Goal: Information Seeking & Learning: Learn about a topic

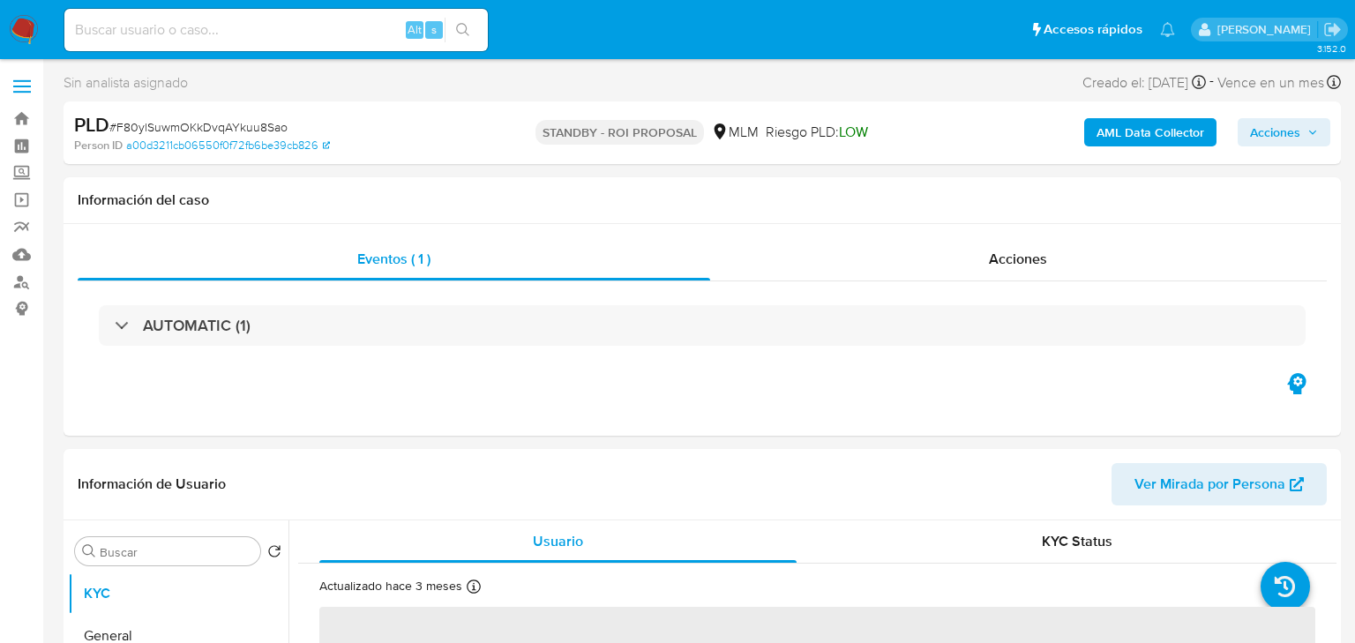
select select "10"
click at [201, 29] on input at bounding box center [276, 30] width 424 height 23
paste input "D99f6LIagaukgjc6wHxUINPK"
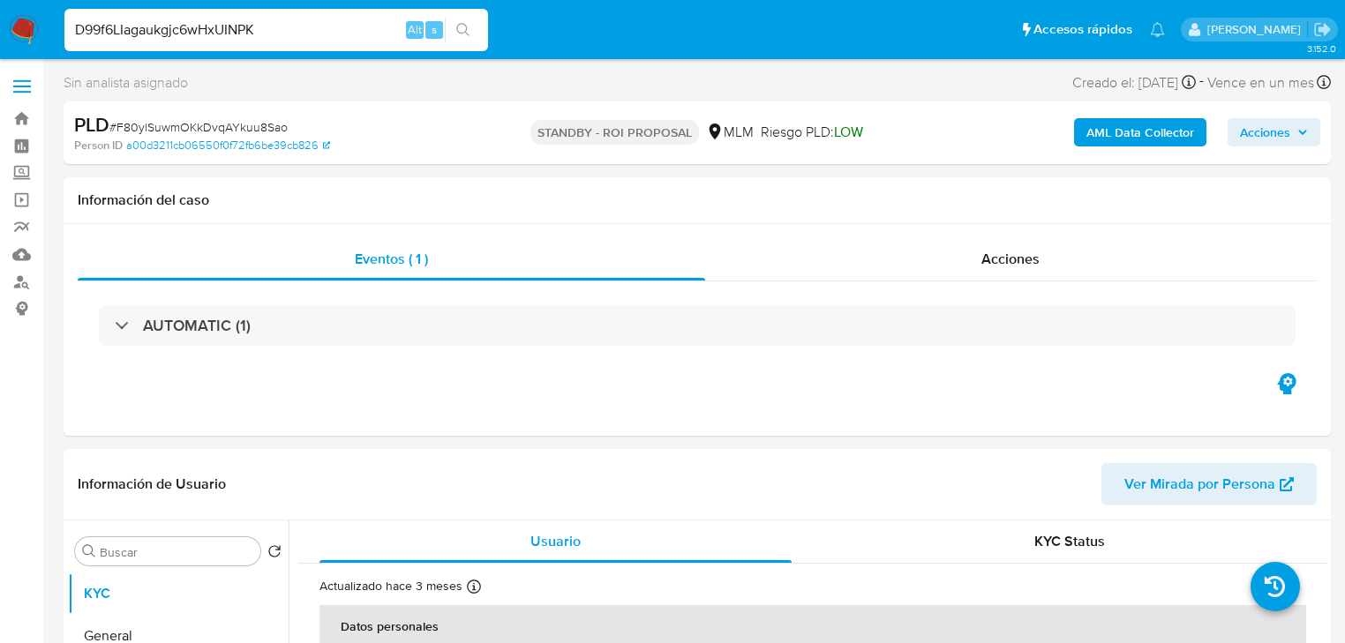
type input "D99f6LIagaukgjc6wHxUINPK"
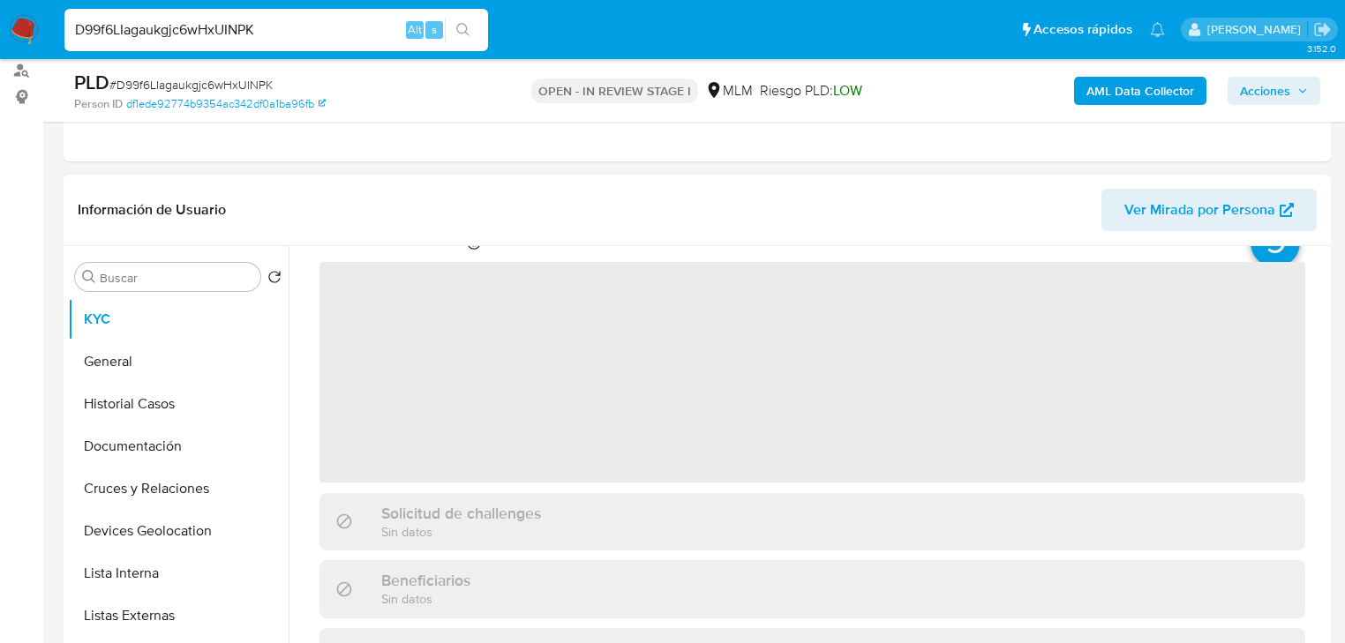
scroll to position [71, 0]
select select "10"
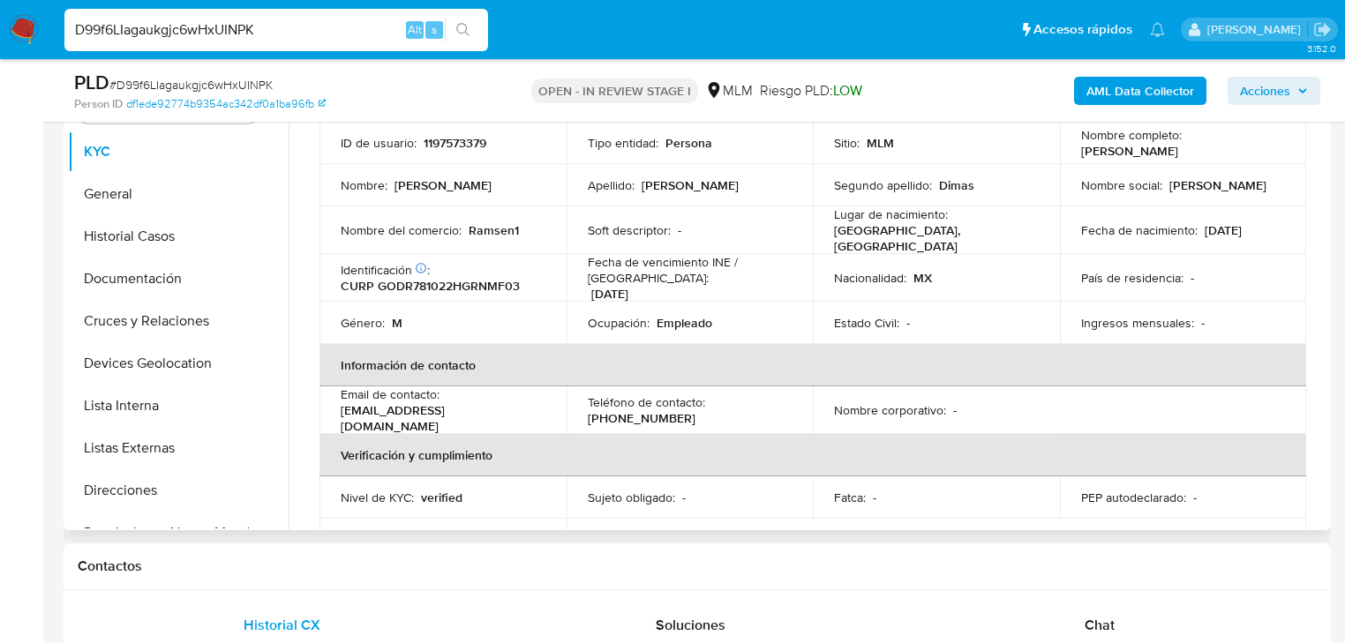
scroll to position [0, 0]
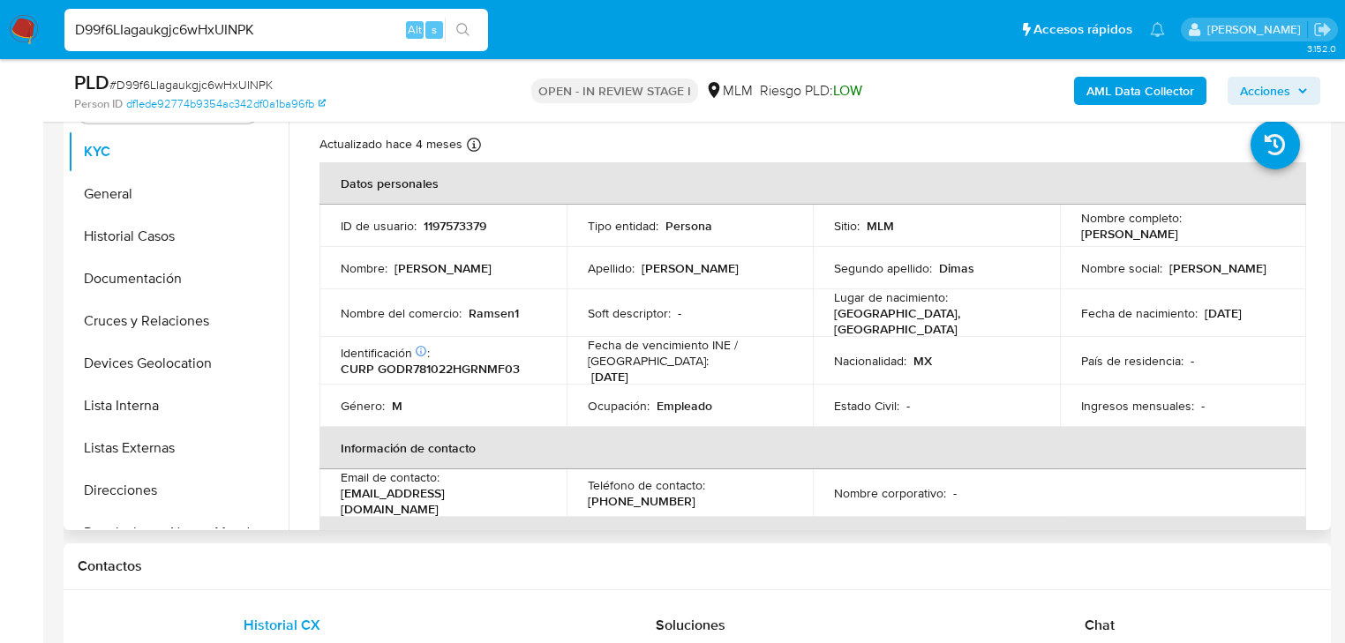
drag, startPoint x: 1228, startPoint y: 312, endPoint x: 1159, endPoint y: 328, distance: 71.5
click at [1235, 309] on p "[DATE]" at bounding box center [1222, 313] width 37 height 16
drag, startPoint x: 531, startPoint y: 312, endPoint x: 549, endPoint y: 311, distance: 17.7
click at [549, 311] on td "Nombre del comercio : Ramsen1" at bounding box center [442, 313] width 247 height 48
click at [669, 406] on p "Empleado" at bounding box center [684, 406] width 56 height 16
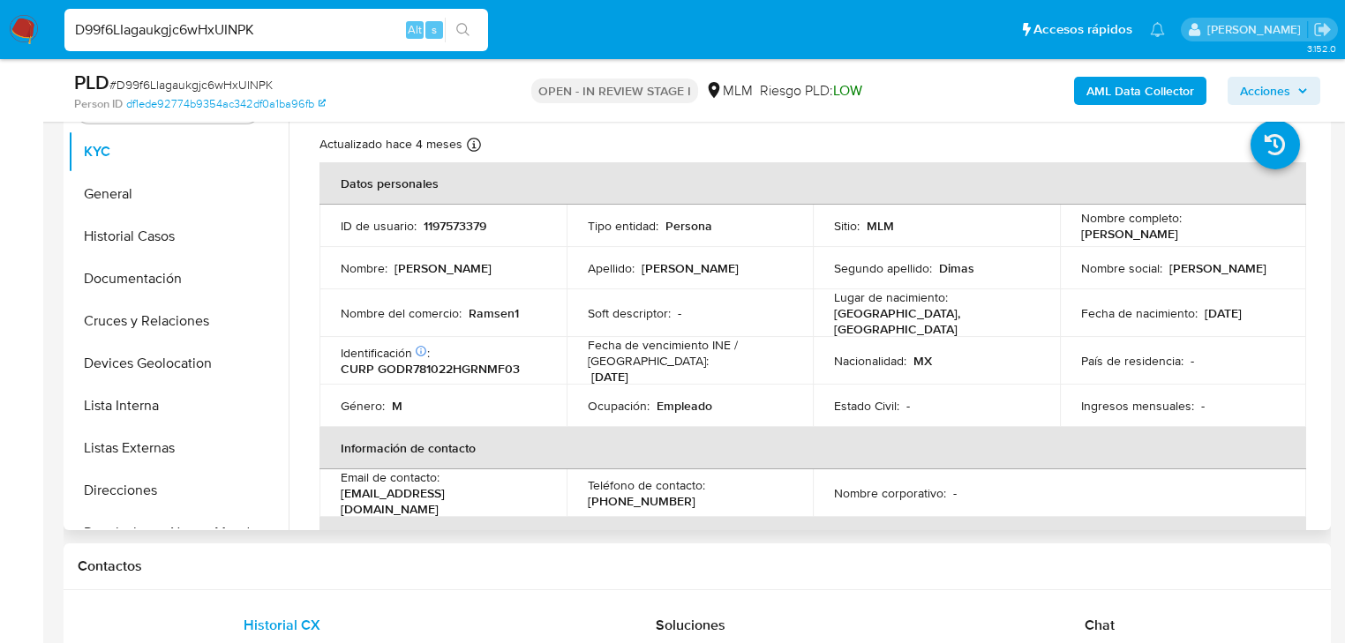
drag, startPoint x: 1271, startPoint y: 373, endPoint x: 1262, endPoint y: 368, distance: 10.3
click at [1271, 373] on td "País de residencia : -" at bounding box center [1183, 361] width 247 height 48
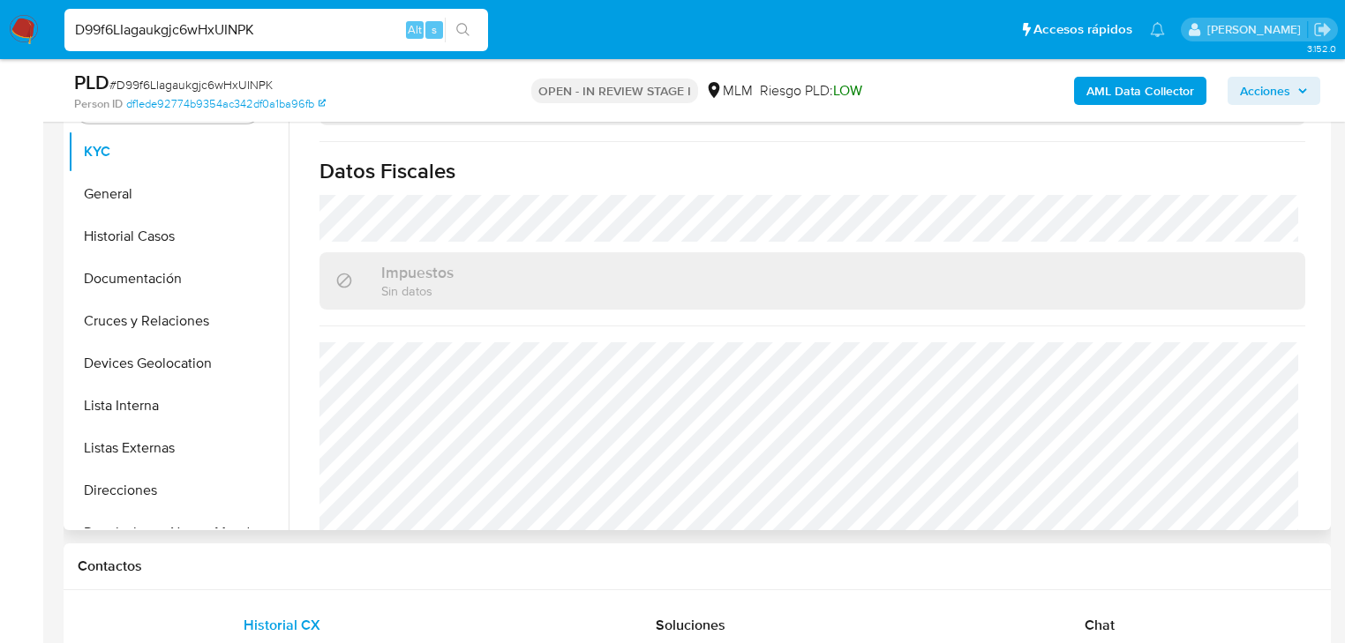
scroll to position [1114, 0]
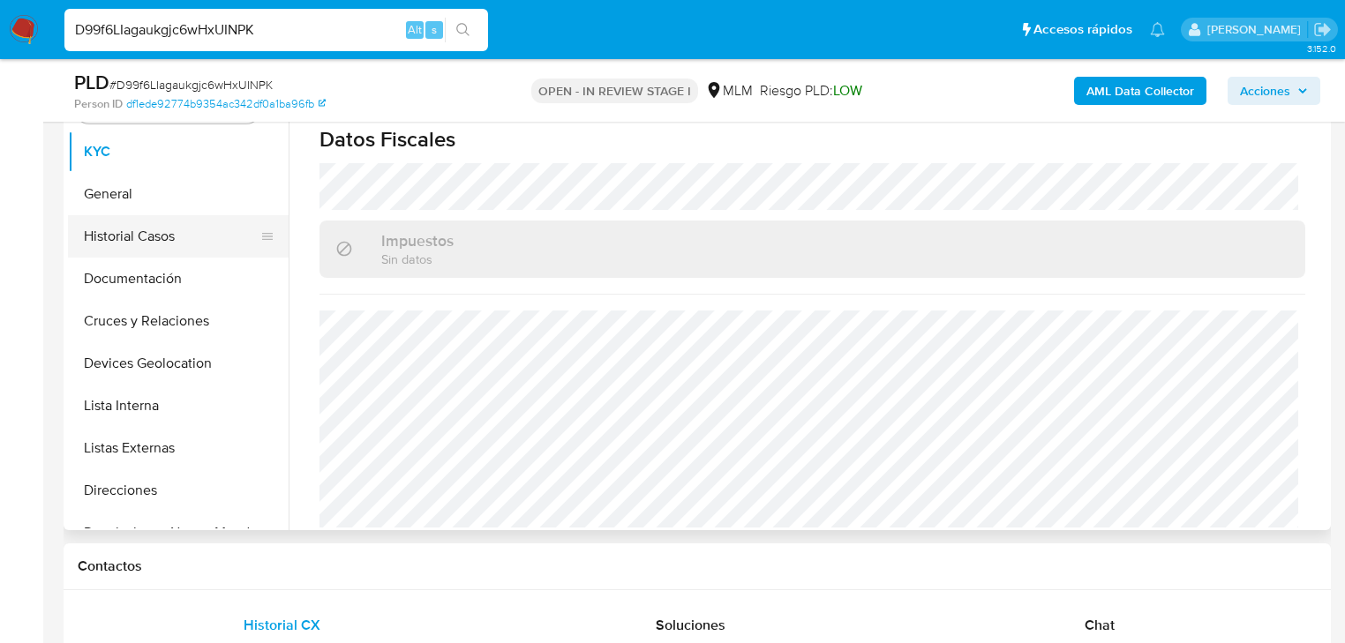
click at [178, 222] on button "Historial Casos" at bounding box center [171, 236] width 206 height 42
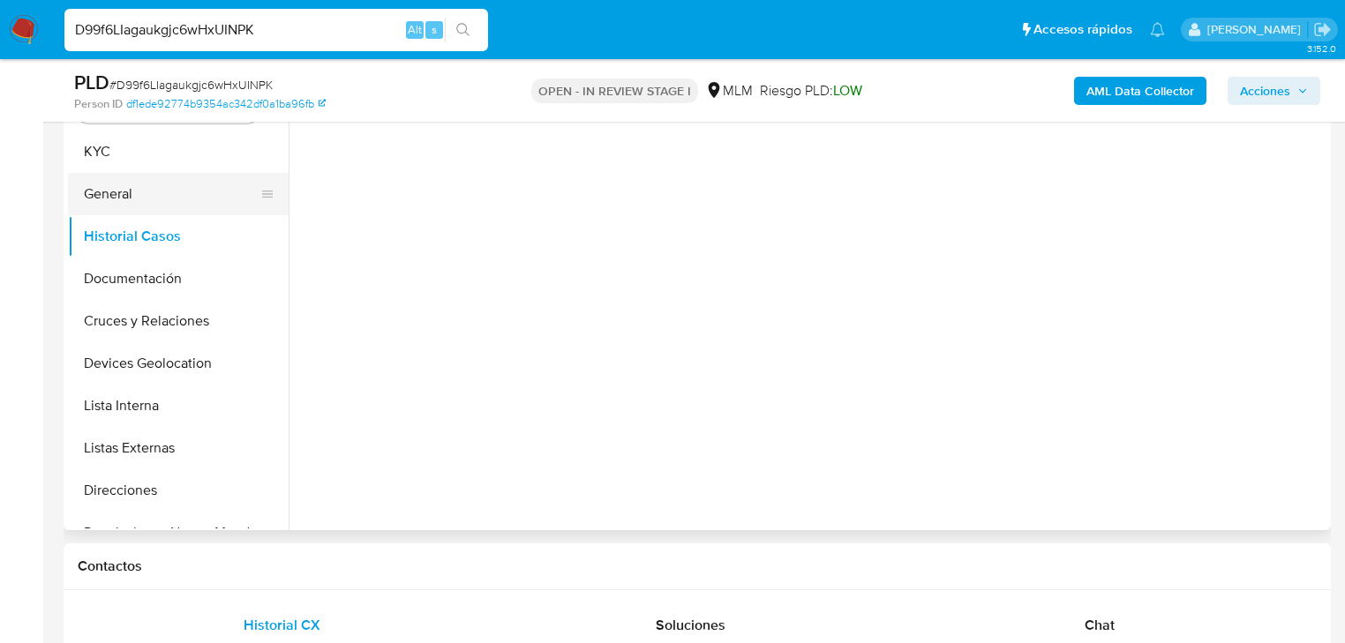
click at [176, 204] on button "General" at bounding box center [171, 194] width 206 height 42
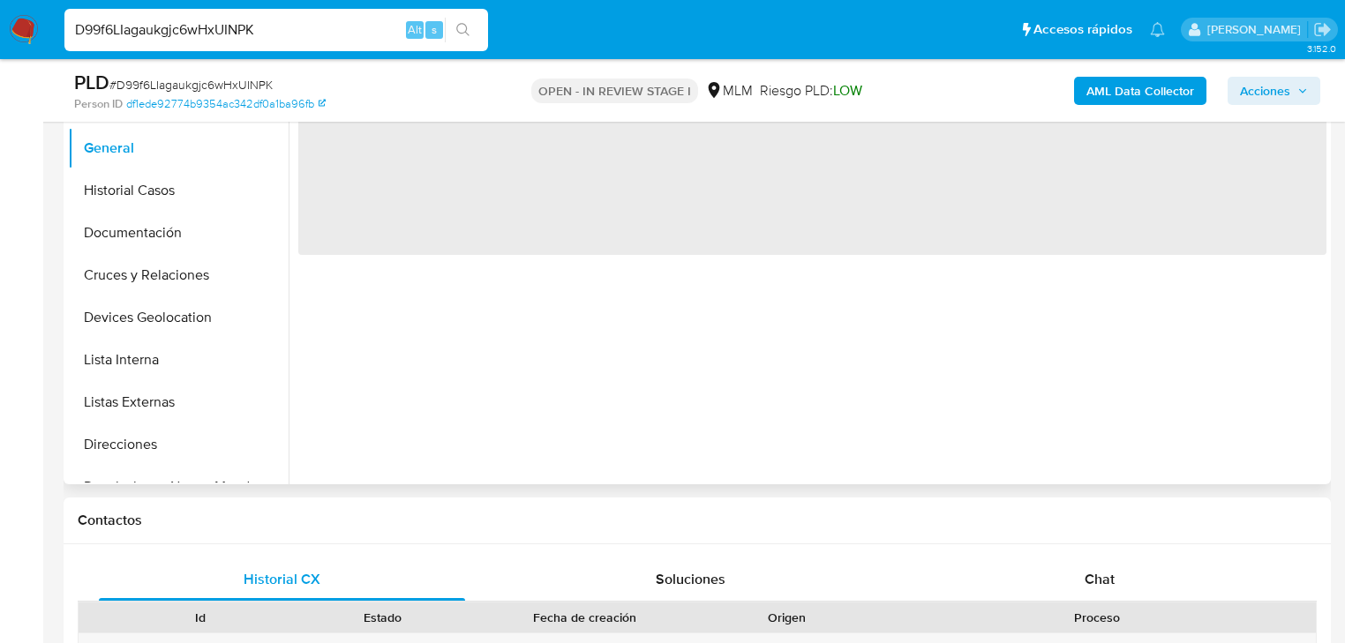
scroll to position [450, 0]
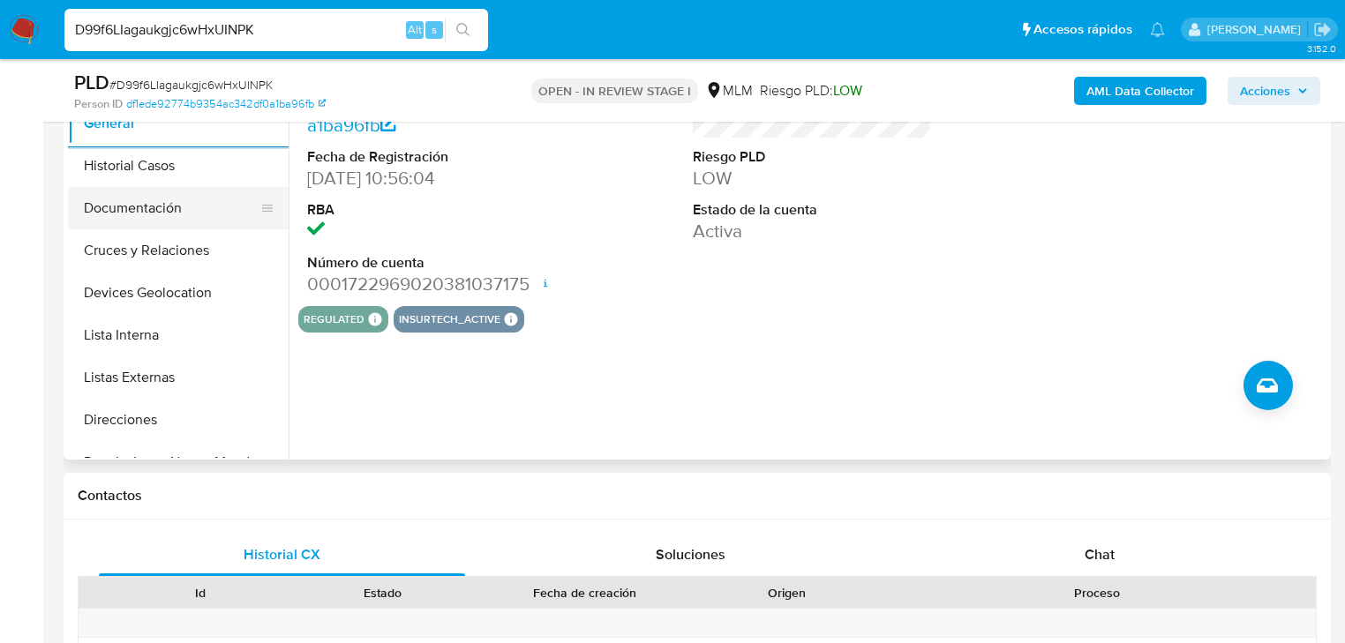
click at [131, 176] on button "Historial Casos" at bounding box center [178, 166] width 221 height 42
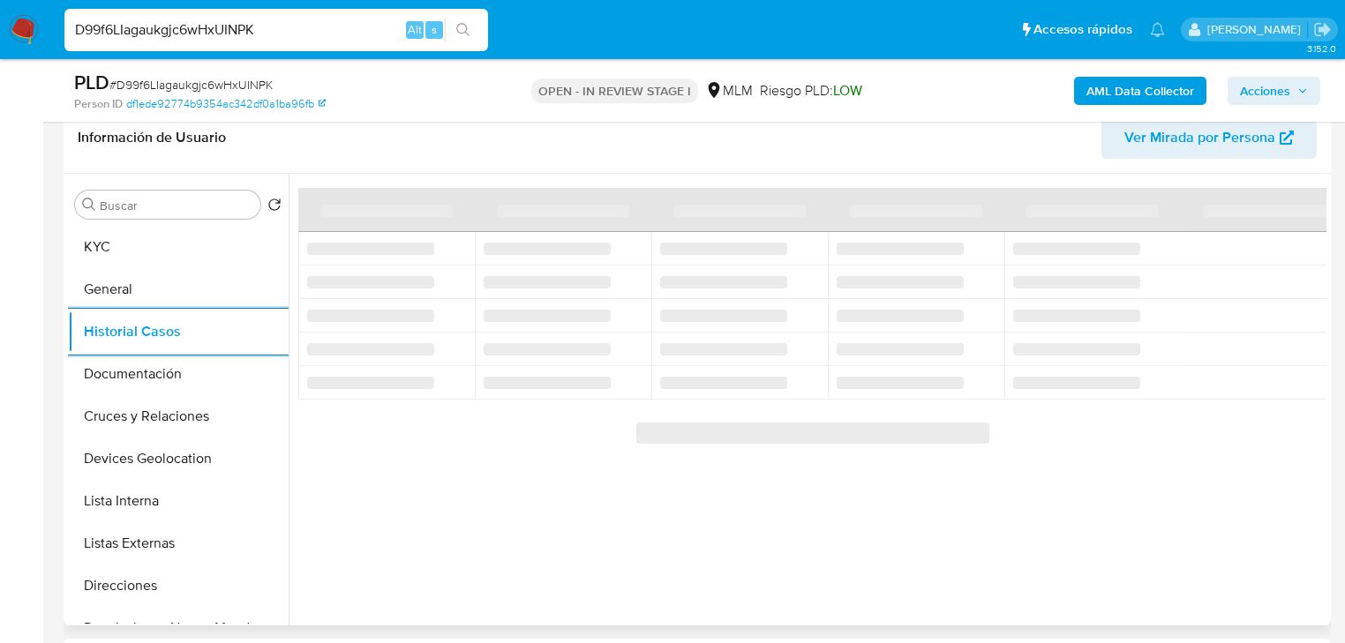
scroll to position [309, 0]
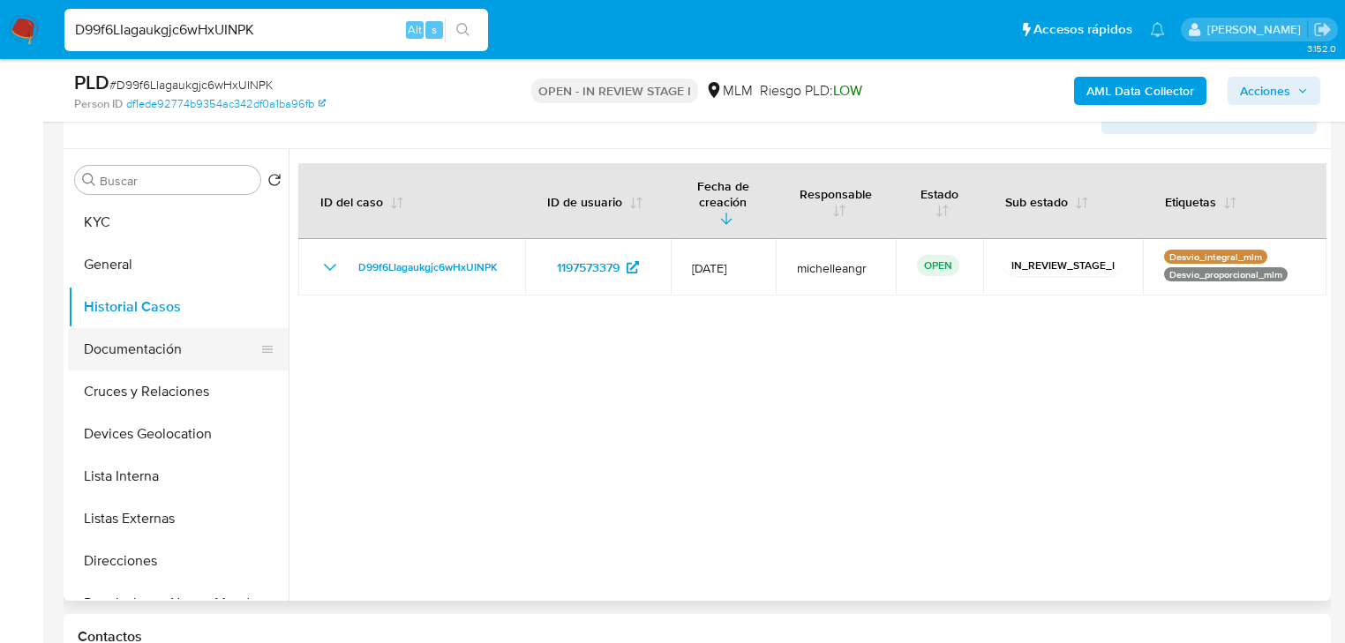
click at [193, 353] on button "Documentación" at bounding box center [171, 349] width 206 height 42
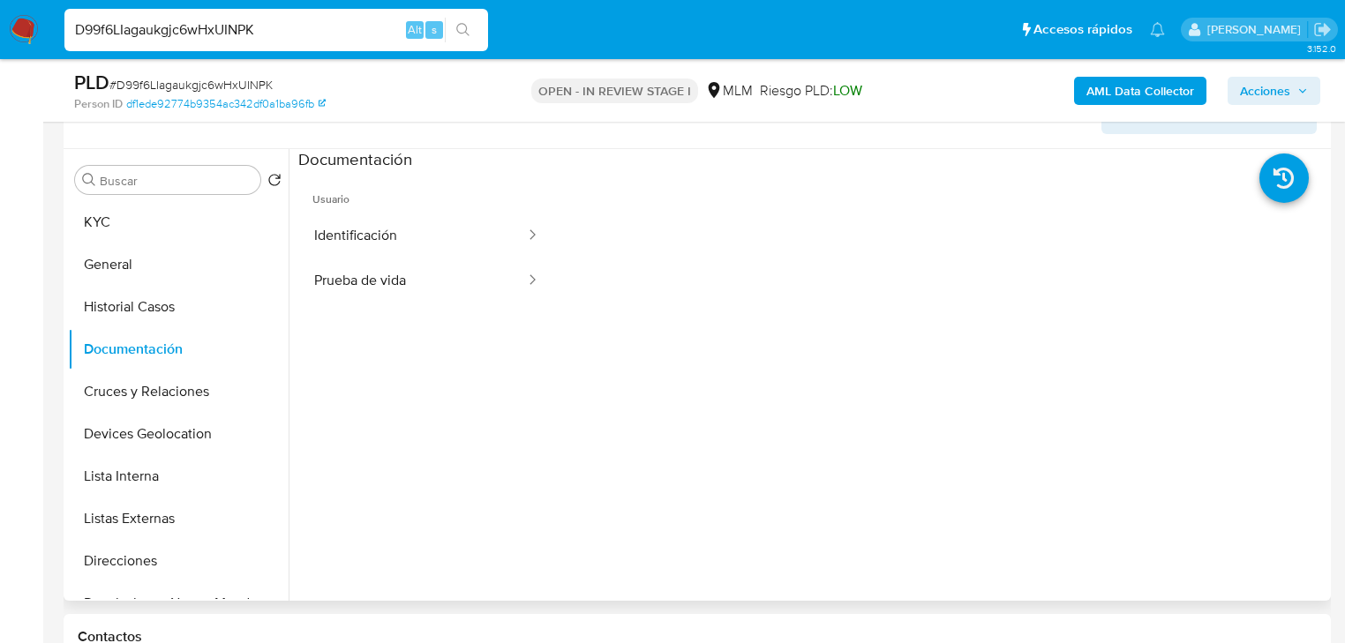
drag, startPoint x: 469, startPoint y: 245, endPoint x: 548, endPoint y: 254, distance: 79.0
click at [470, 244] on button "Identificación" at bounding box center [412, 236] width 229 height 45
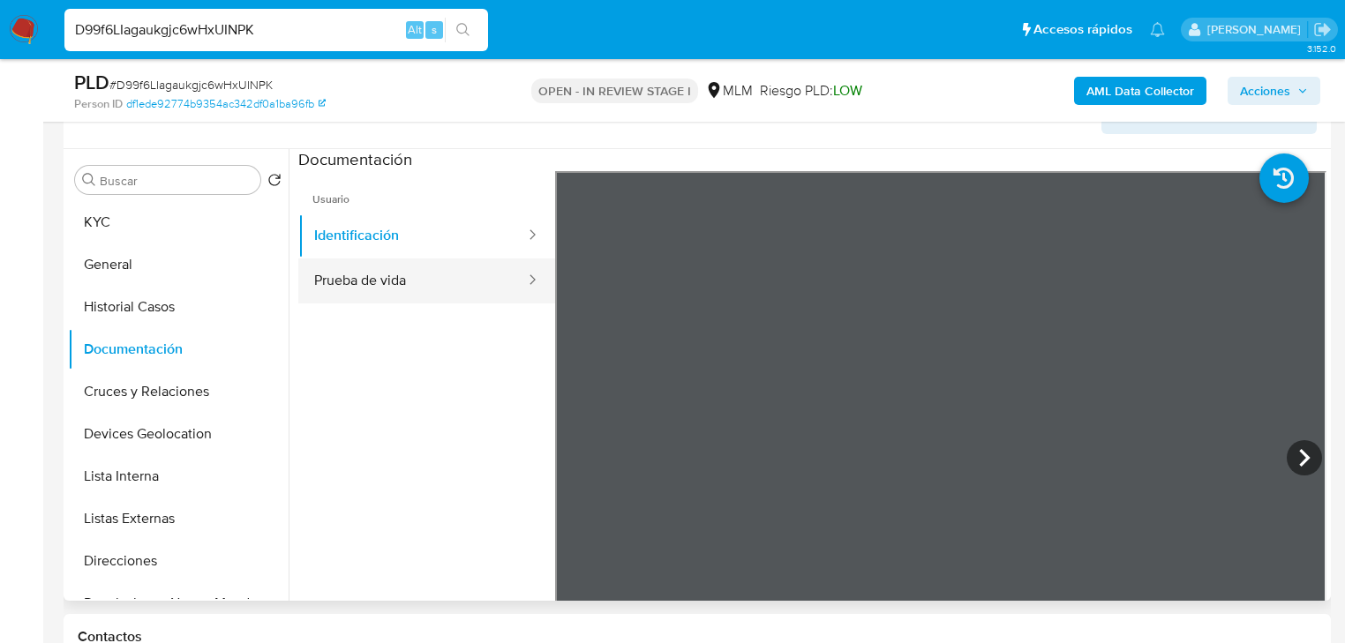
click at [420, 270] on button "Prueba de vida" at bounding box center [412, 281] width 229 height 45
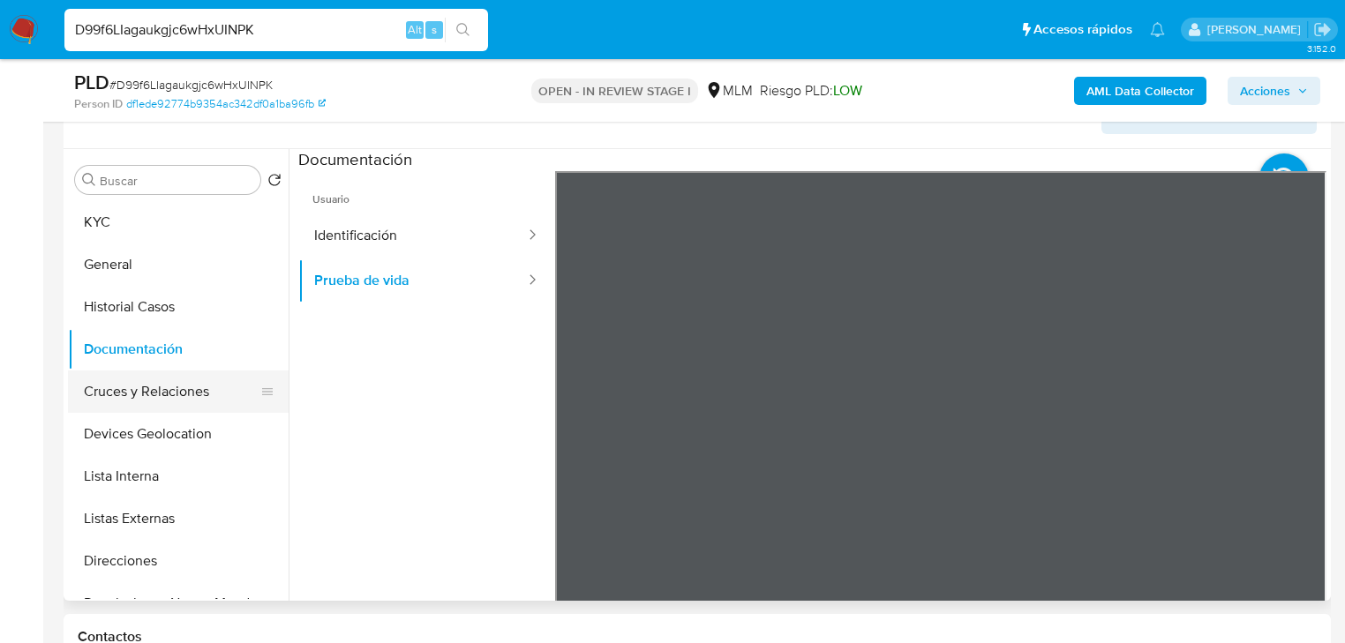
drag, startPoint x: 215, startPoint y: 401, endPoint x: 240, endPoint y: 406, distance: 25.1
click at [215, 401] on button "Cruces y Relaciones" at bounding box center [171, 392] width 206 height 42
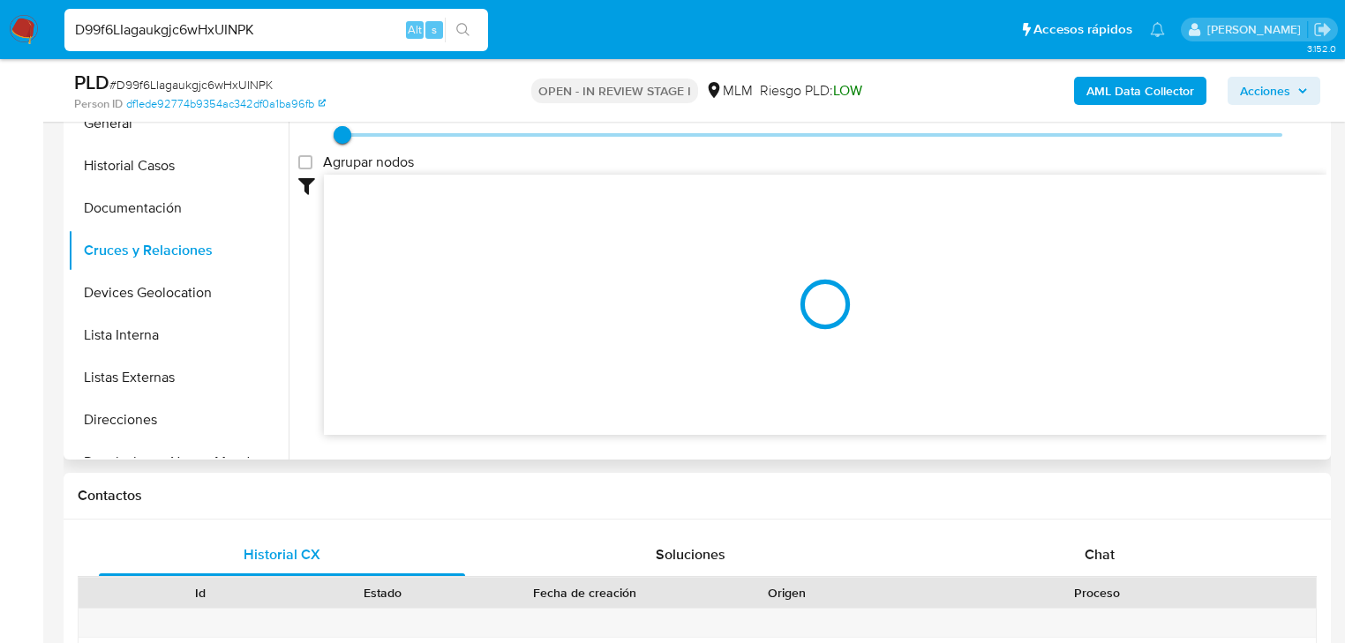
scroll to position [379, 0]
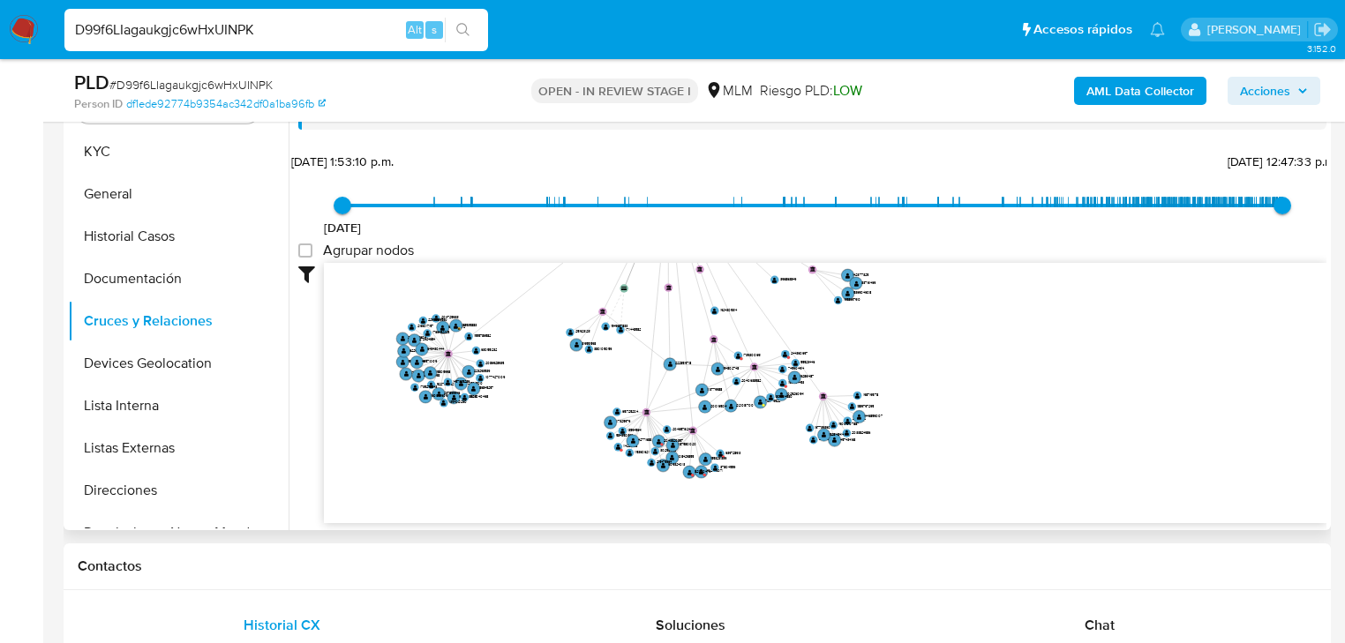
drag, startPoint x: 656, startPoint y: 379, endPoint x: 636, endPoint y: 314, distance: 67.3
click at [643, 202] on div "[DATE] [DATE] 1:53:10 p.m. [DATE] 12:47:33 p.m. Agrupar nodos Filtros Confianza…" at bounding box center [812, 335] width 1028 height 375
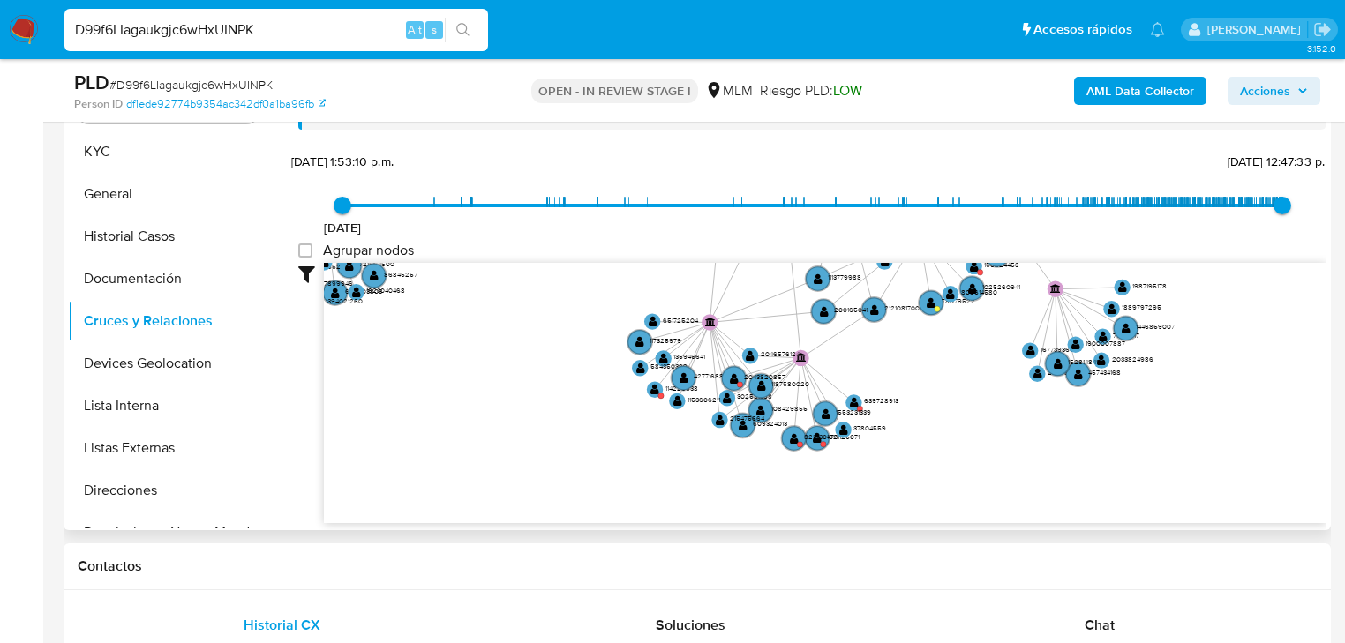
drag, startPoint x: 683, startPoint y: 429, endPoint x: 752, endPoint y: 268, distance: 174.7
click at [757, 257] on div "[DATE] [DATE] 1:53:10 p.m. [DATE] 12:47:33 p.m. Agrupar nodos Filtros Confianza…" at bounding box center [812, 335] width 1028 height 375
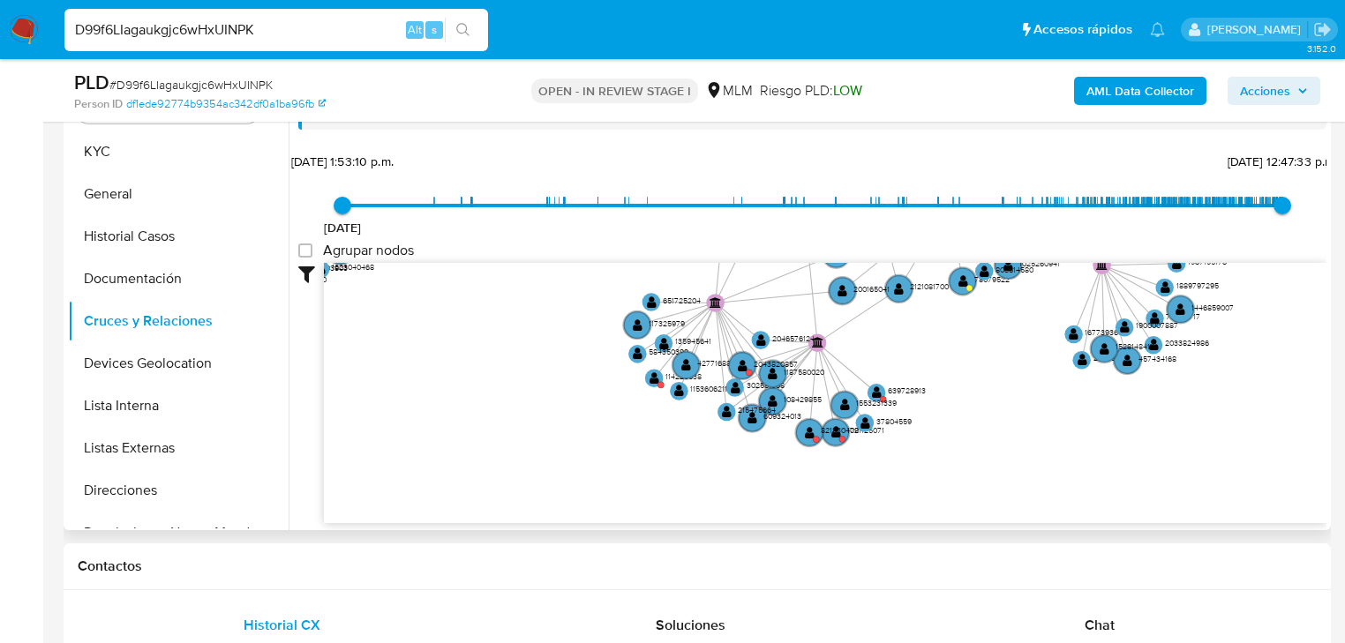
click at [649, 384] on icon "phone-10f3982e659d50ba575b298132f99967  user-1197573379  1197573379 person-df…" at bounding box center [825, 391] width 1002 height 256
click at [649, 377] on text "" at bounding box center [654, 377] width 10 height 13
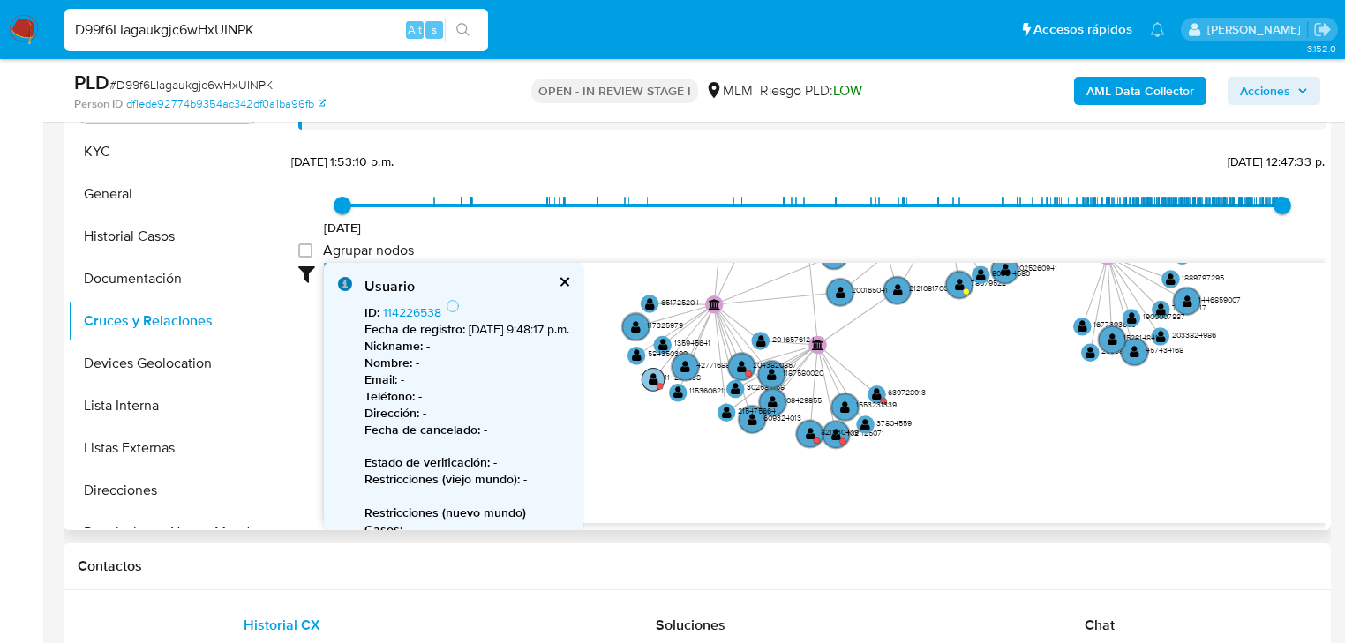
click at [649, 377] on text "" at bounding box center [654, 378] width 10 height 13
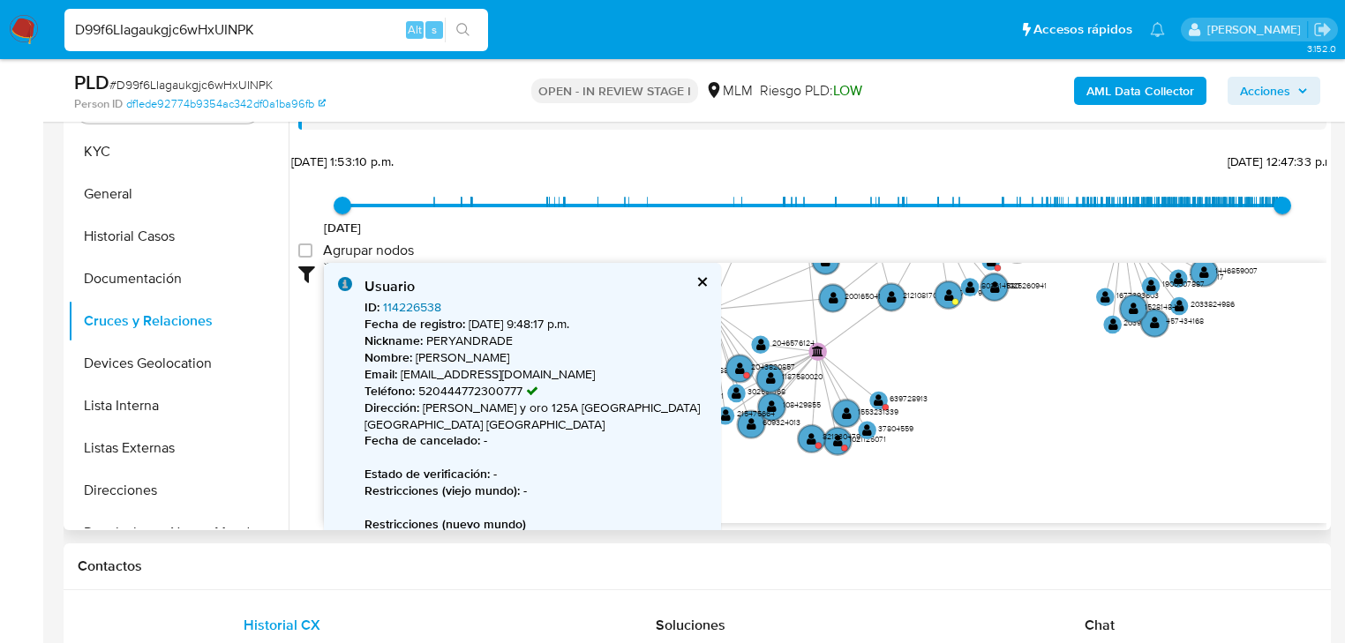
click at [406, 302] on link "114226538" at bounding box center [412, 307] width 58 height 18
click at [803, 440] on circle at bounding box center [812, 440] width 32 height 32
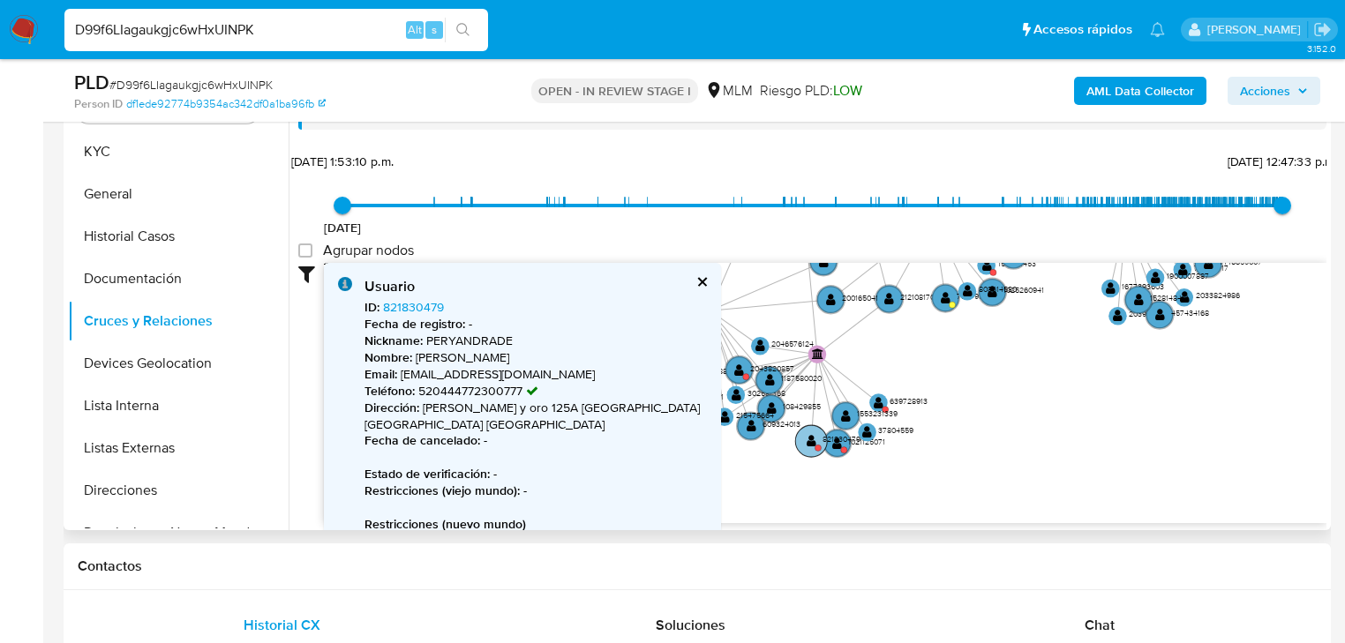
click at [806, 441] on text "" at bounding box center [811, 440] width 10 height 13
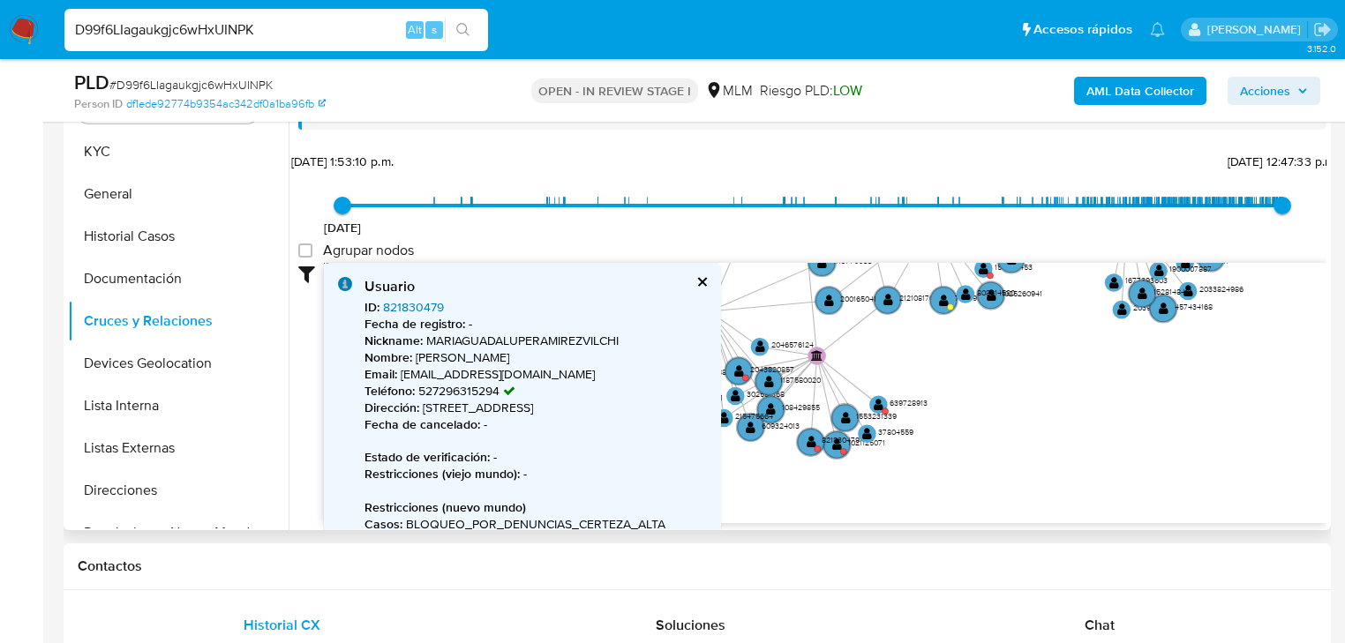
click at [422, 307] on link "821830479" at bounding box center [413, 307] width 61 height 18
click at [836, 448] on text "" at bounding box center [837, 445] width 10 height 13
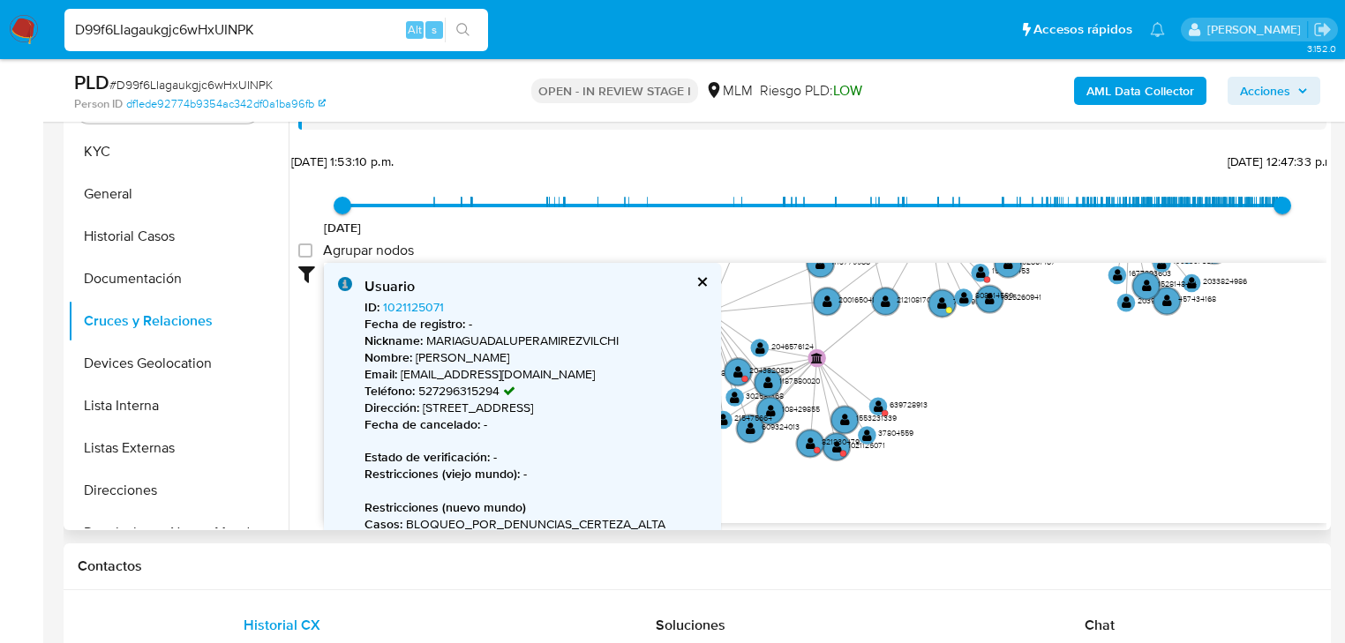
drag, startPoint x: 836, startPoint y: 448, endPoint x: 459, endPoint y: 331, distance: 394.6
click at [835, 448] on text "" at bounding box center [837, 445] width 10 height 13
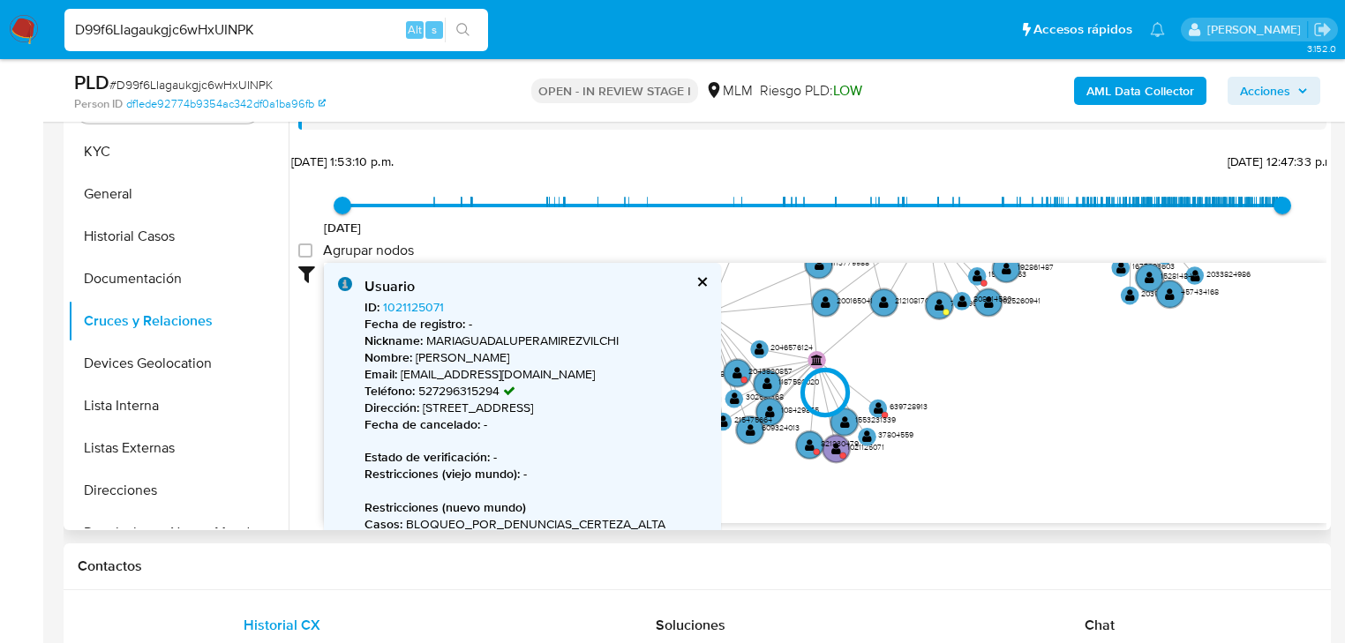
click at [411, 297] on div at bounding box center [825, 393] width 1002 height 261
click at [418, 304] on div at bounding box center [825, 393] width 1002 height 261
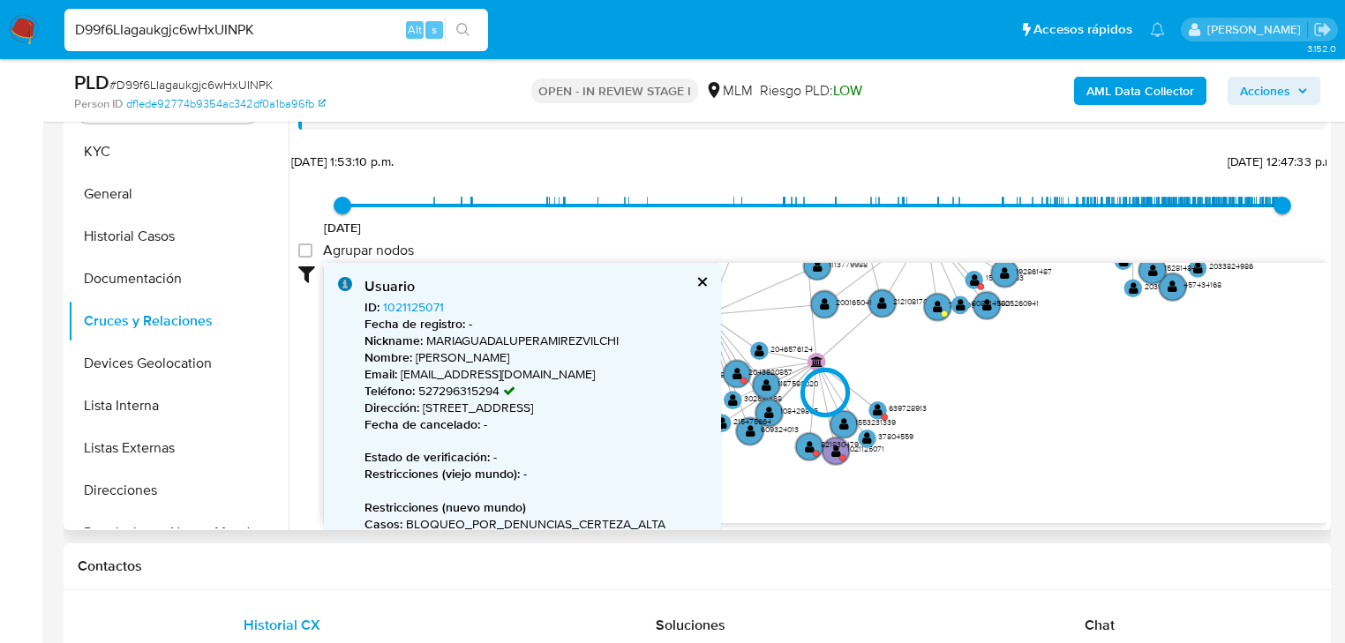
drag, startPoint x: 994, startPoint y: 389, endPoint x: 941, endPoint y: 364, distance: 58.8
click at [994, 385] on div at bounding box center [825, 393] width 1002 height 261
click at [699, 279] on div at bounding box center [825, 393] width 1002 height 261
drag, startPoint x: 130, startPoint y: 364, endPoint x: 147, endPoint y: 357, distance: 18.7
click at [127, 359] on button "Devices Geolocation" at bounding box center [171, 363] width 206 height 42
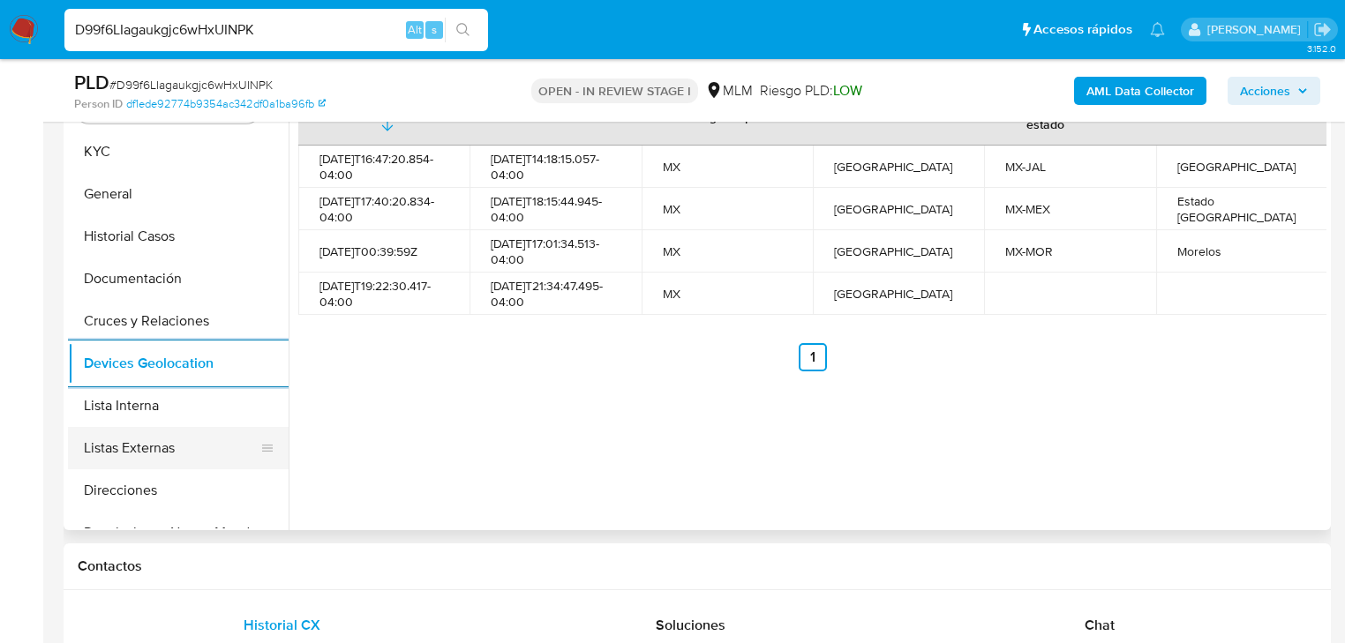
click at [184, 448] on button "Listas Externas" at bounding box center [171, 448] width 206 height 42
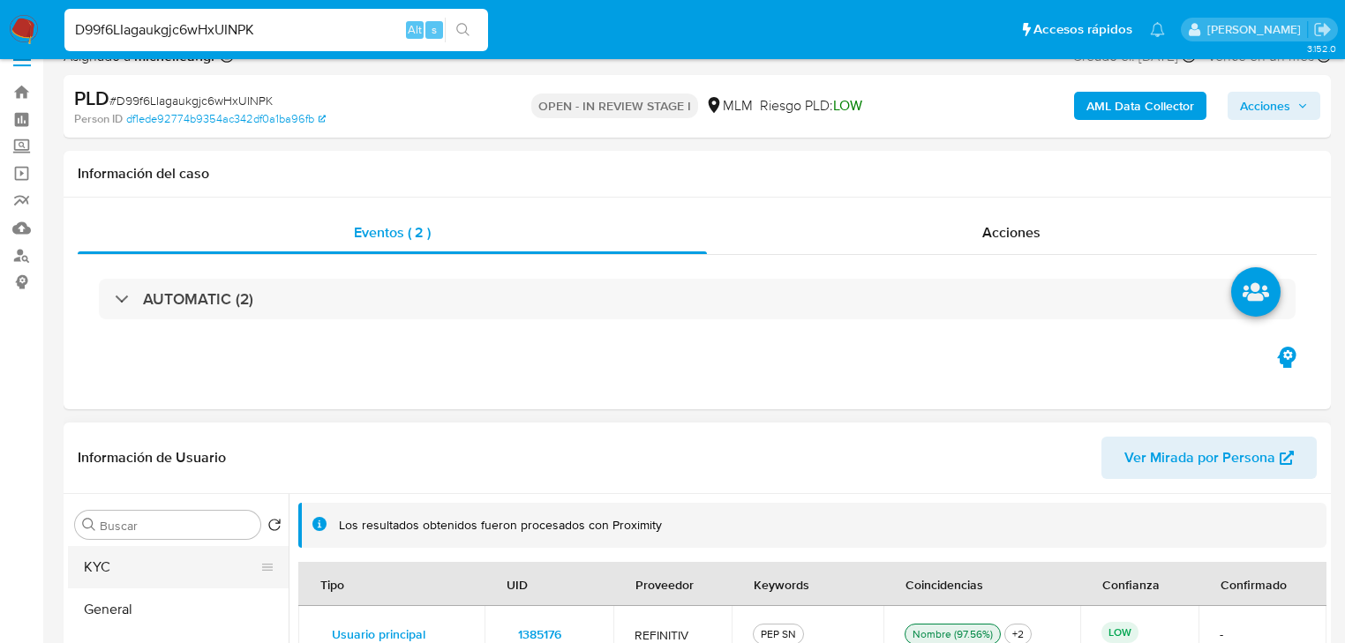
drag, startPoint x: 169, startPoint y: 580, endPoint x: 166, endPoint y: 559, distance: 21.3
click at [161, 561] on button "KYC" at bounding box center [171, 567] width 206 height 42
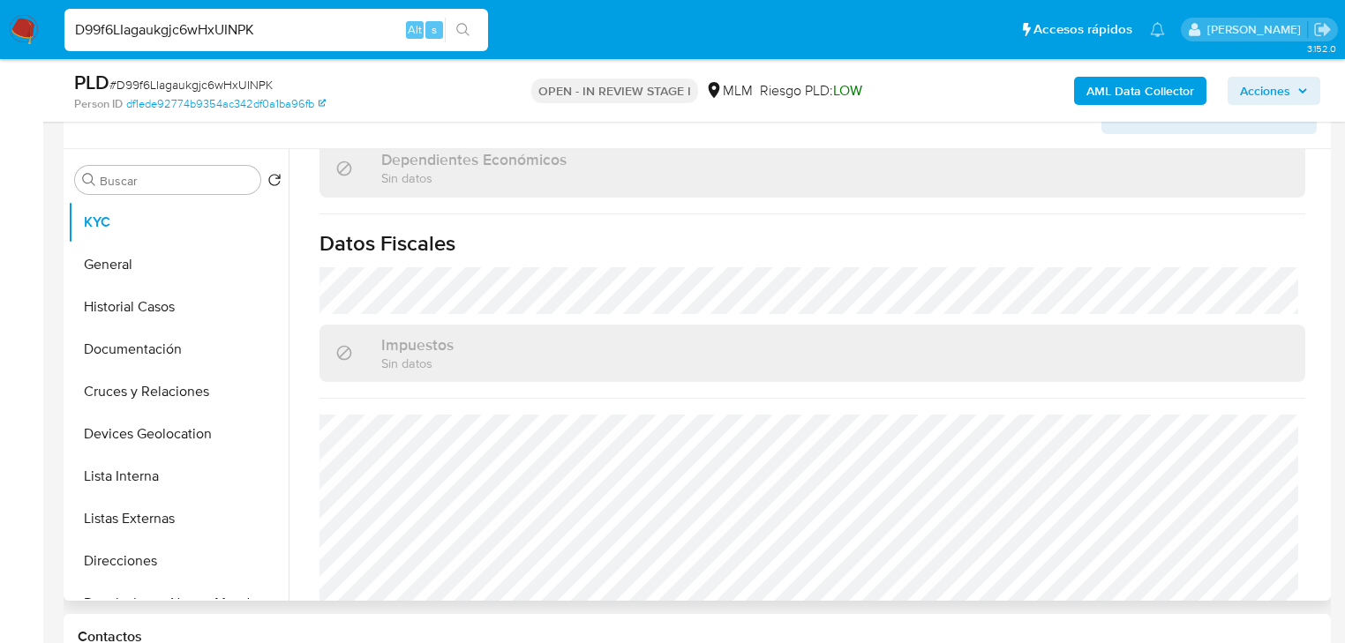
scroll to position [1114, 0]
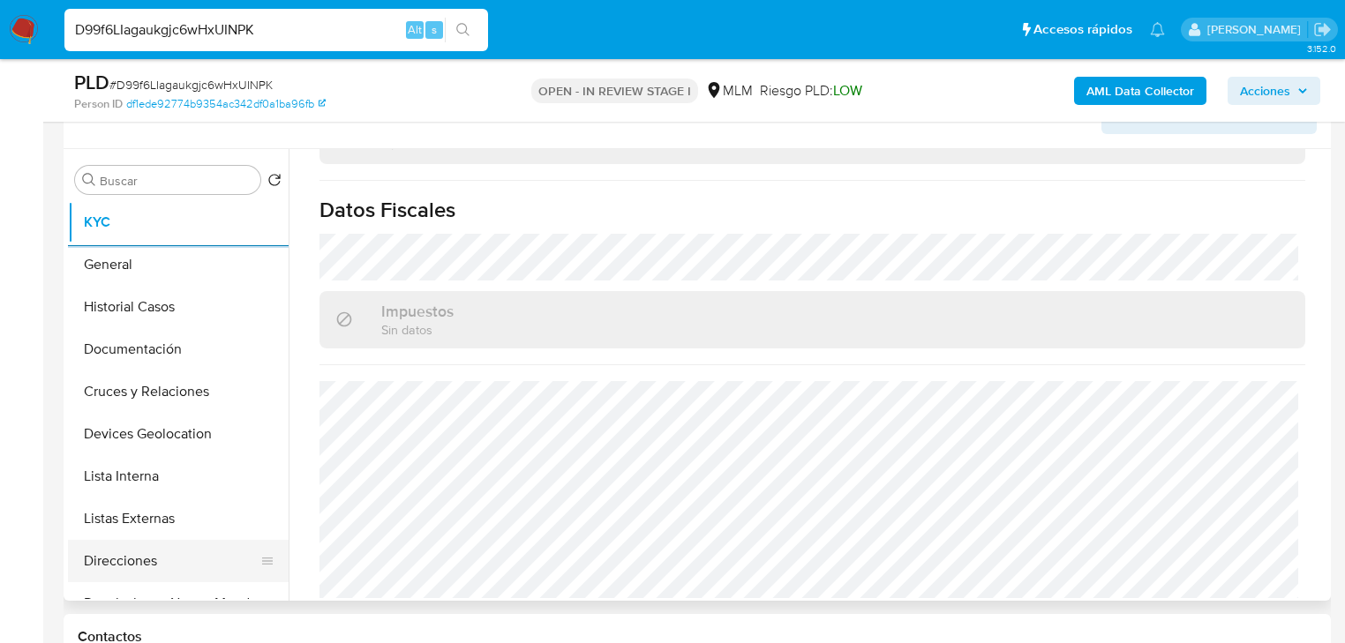
click at [161, 544] on button "Direcciones" at bounding box center [171, 561] width 206 height 42
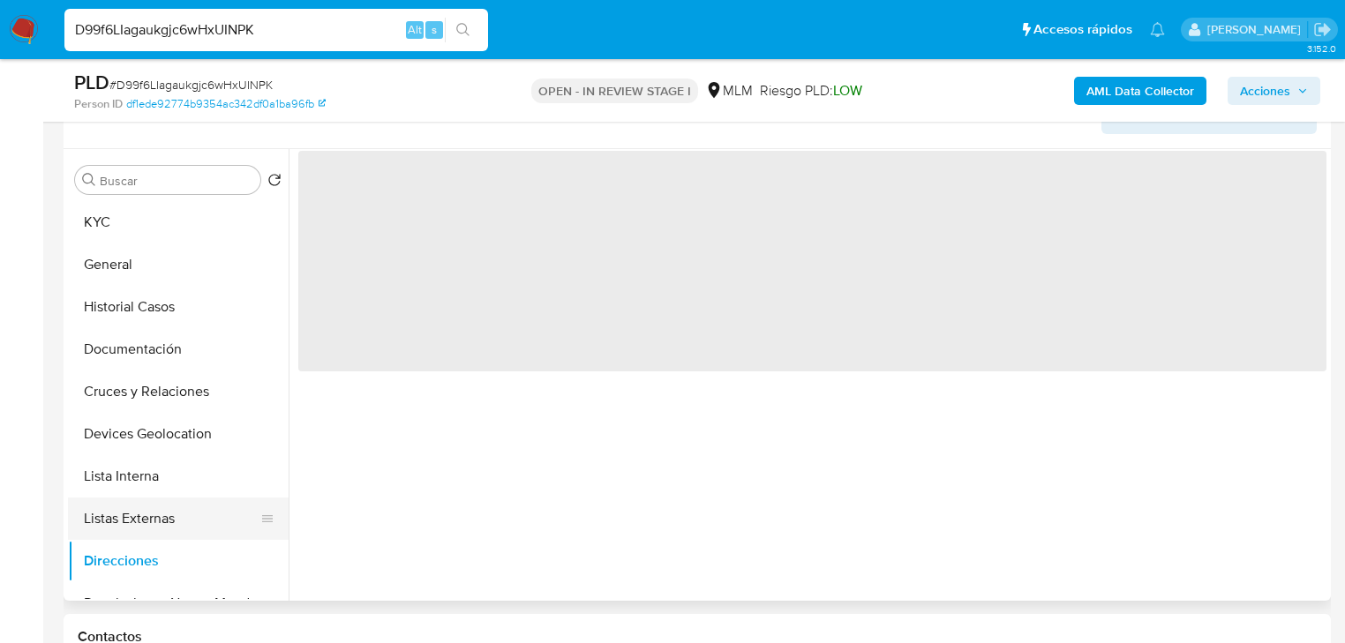
scroll to position [0, 0]
click at [181, 514] on button "Listas Externas" at bounding box center [171, 519] width 206 height 42
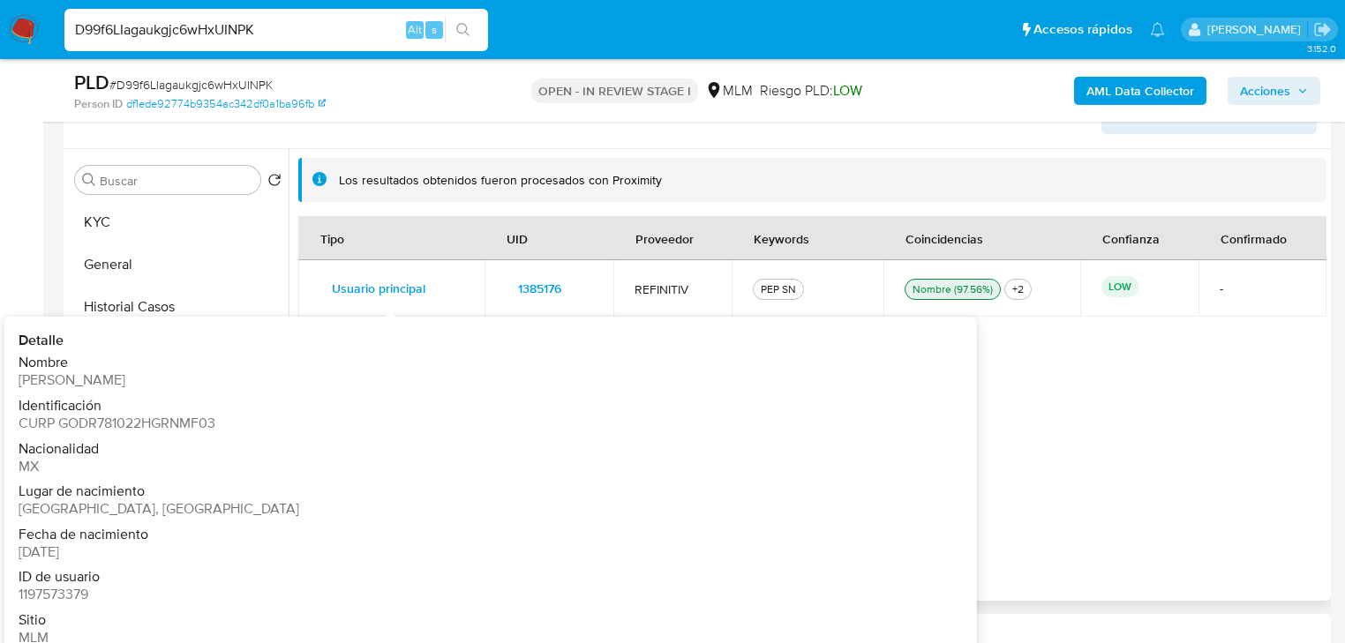
click at [522, 285] on span "1385176" at bounding box center [539, 288] width 43 height 25
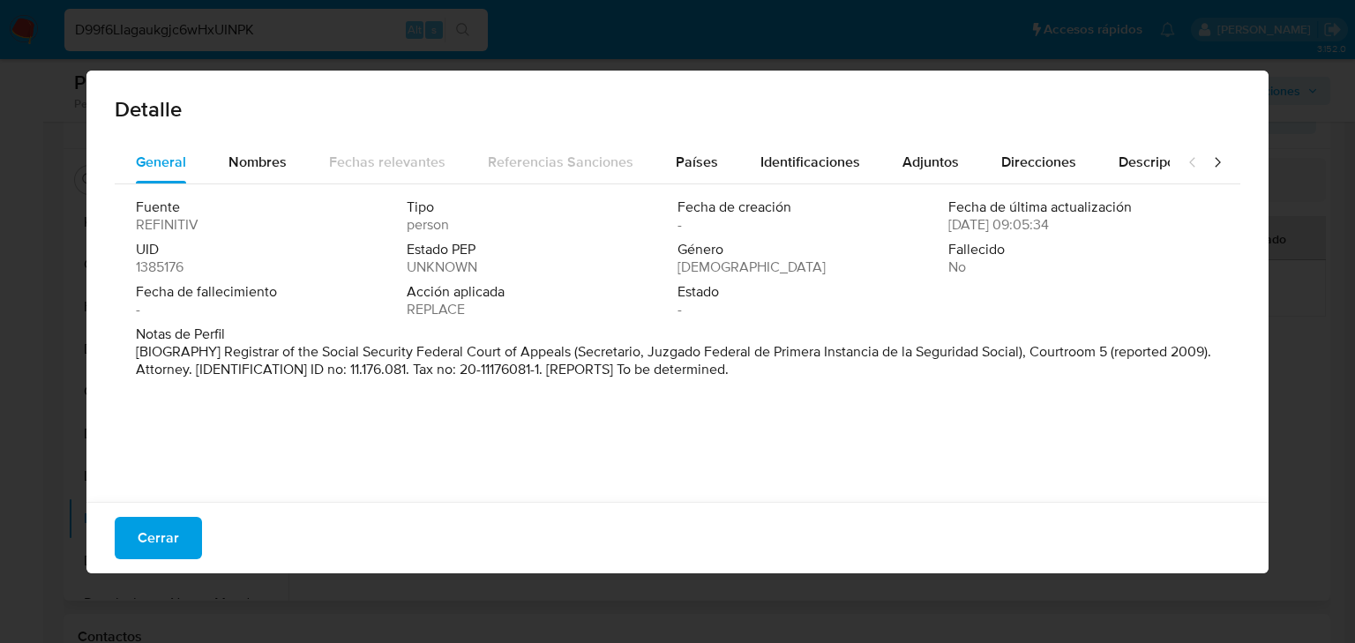
drag, startPoint x: 526, startPoint y: 367, endPoint x: 1105, endPoint y: 365, distance: 578.8
click at [1105, 365] on p "[BIOGRAPHY] Registrar of the Social Security Federal Court of Appeals (Secretar…" at bounding box center [676, 360] width 1080 height 35
click at [424, 283] on span "Acción aplicada" at bounding box center [540, 292] width 267 height 18
drag, startPoint x: 752, startPoint y: 416, endPoint x: 768, endPoint y: 403, distance: 20.7
click at [754, 416] on div "Fuente REFINITIV Tipo person Fecha de creación - Fecha de última actualización …" at bounding box center [678, 338] width 1126 height 309
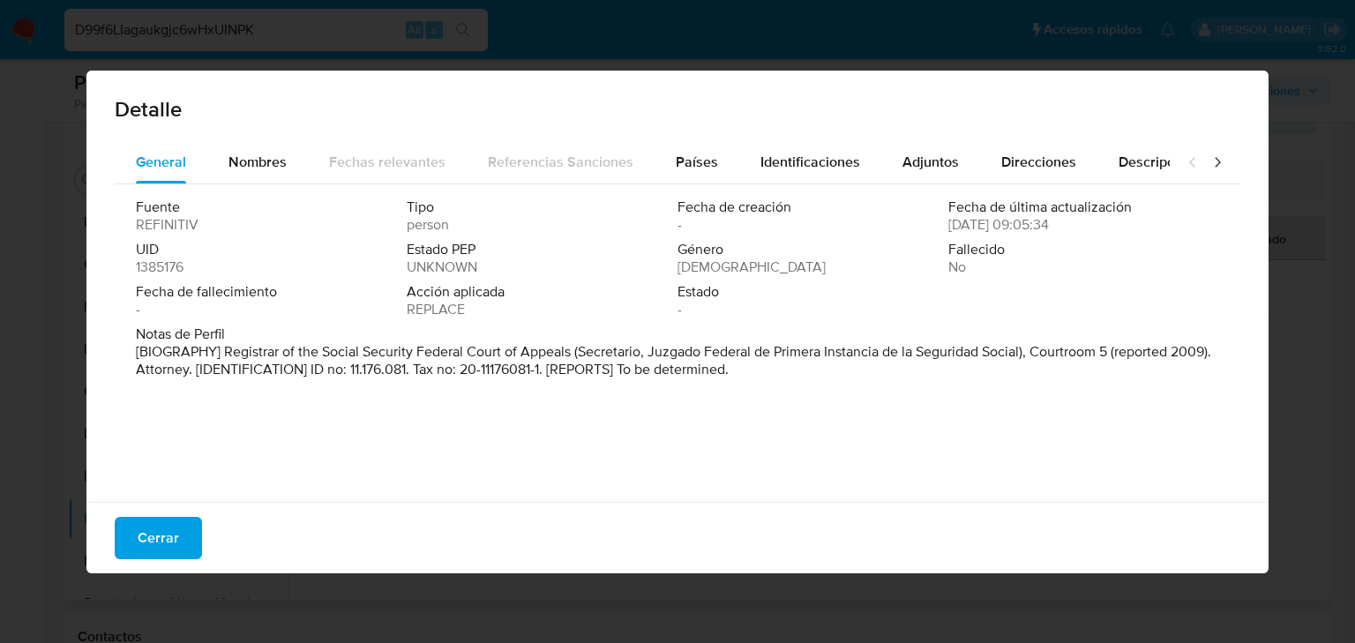
drag, startPoint x: 400, startPoint y: 321, endPoint x: 381, endPoint y: 303, distance: 26.2
click at [389, 313] on div "Fuente REFINITIV Tipo person Fecha de creación - Fecha de última actualización …" at bounding box center [678, 338] width 1126 height 309
click at [155, 551] on span "Cerrar" at bounding box center [158, 538] width 41 height 39
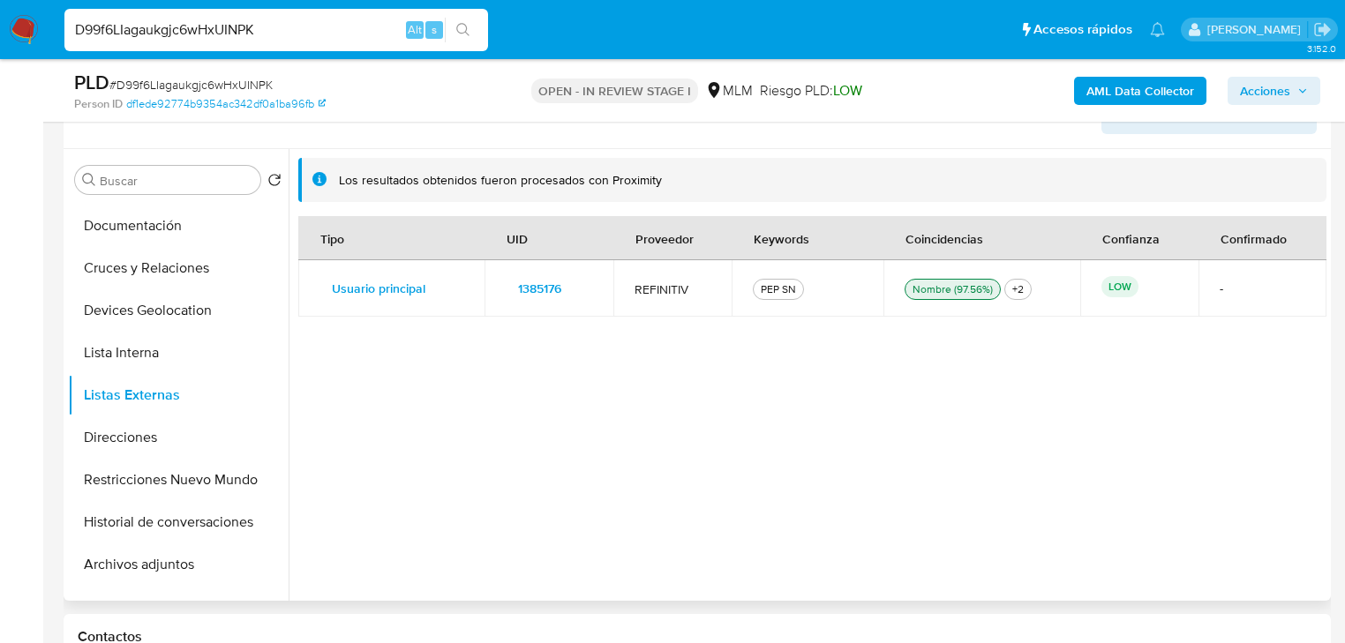
scroll to position [212, 0]
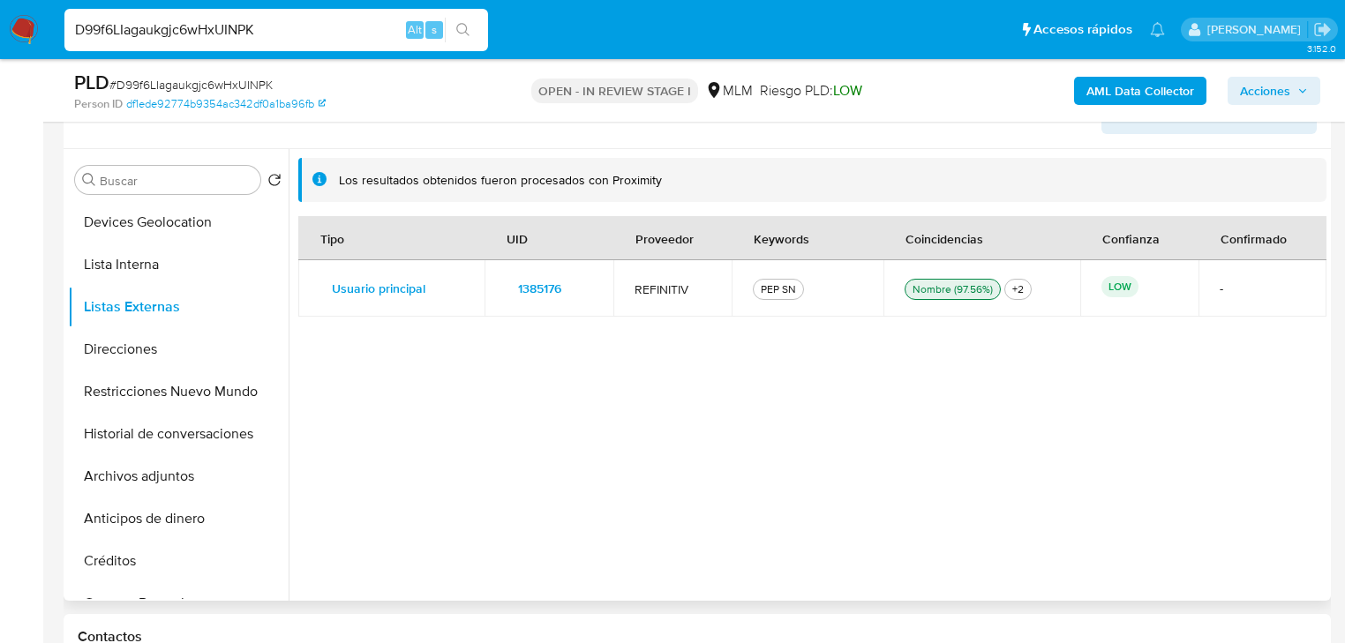
click at [515, 431] on div "Tipo UID Proveedor Keywords Coincidencias Confianza Confirmado Usuario principa…" at bounding box center [812, 402] width 1028 height 373
click at [225, 388] on button "Restricciones Nuevo Mundo" at bounding box center [171, 392] width 206 height 42
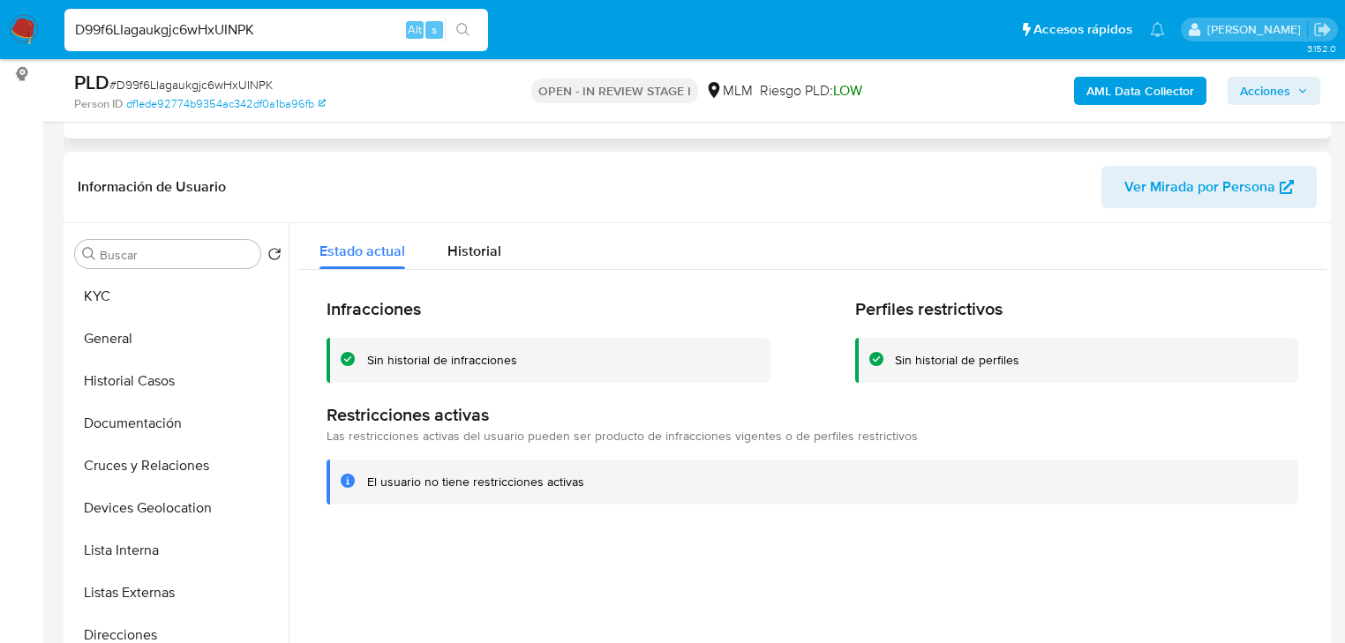
scroll to position [97, 0]
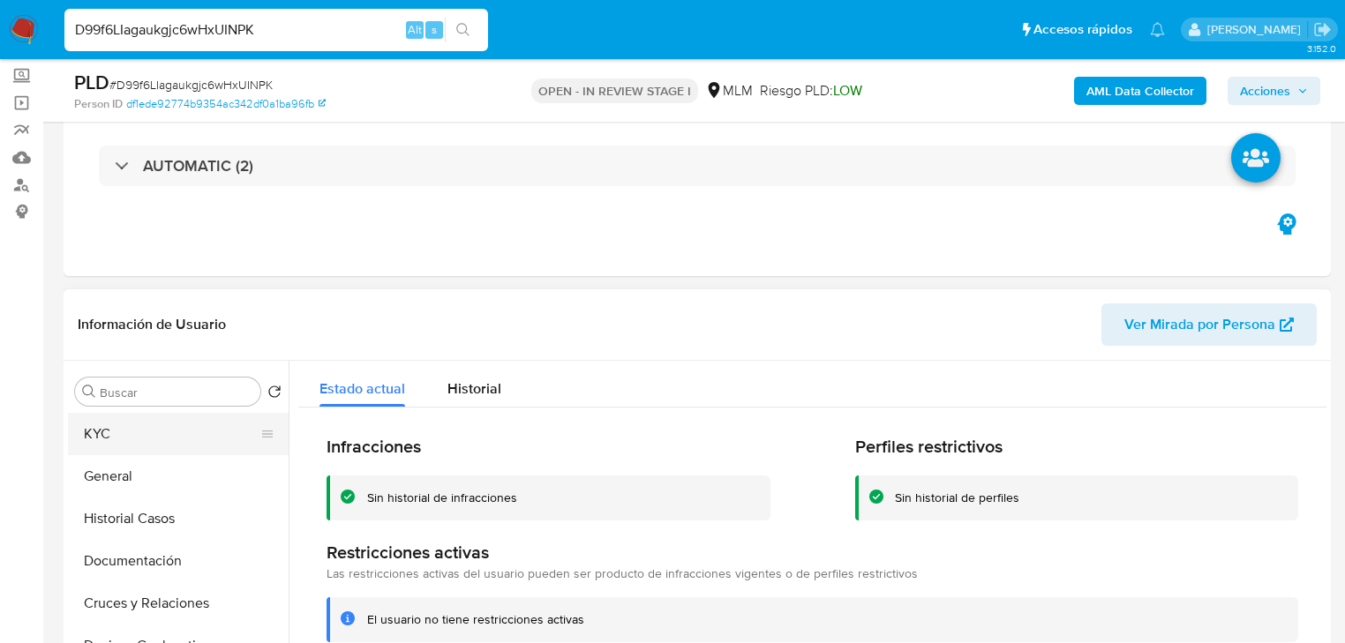
drag, startPoint x: 102, startPoint y: 424, endPoint x: 206, endPoint y: 425, distance: 104.1
click at [102, 424] on button "KYC" at bounding box center [171, 434] width 206 height 42
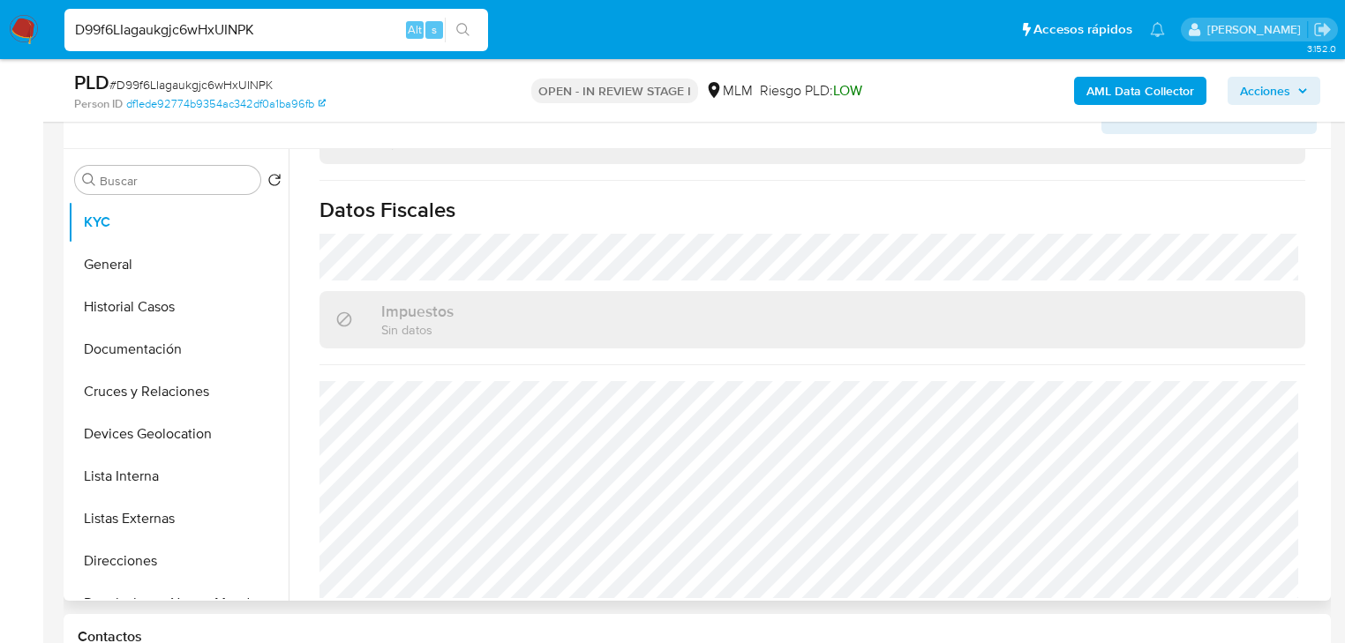
scroll to position [450, 0]
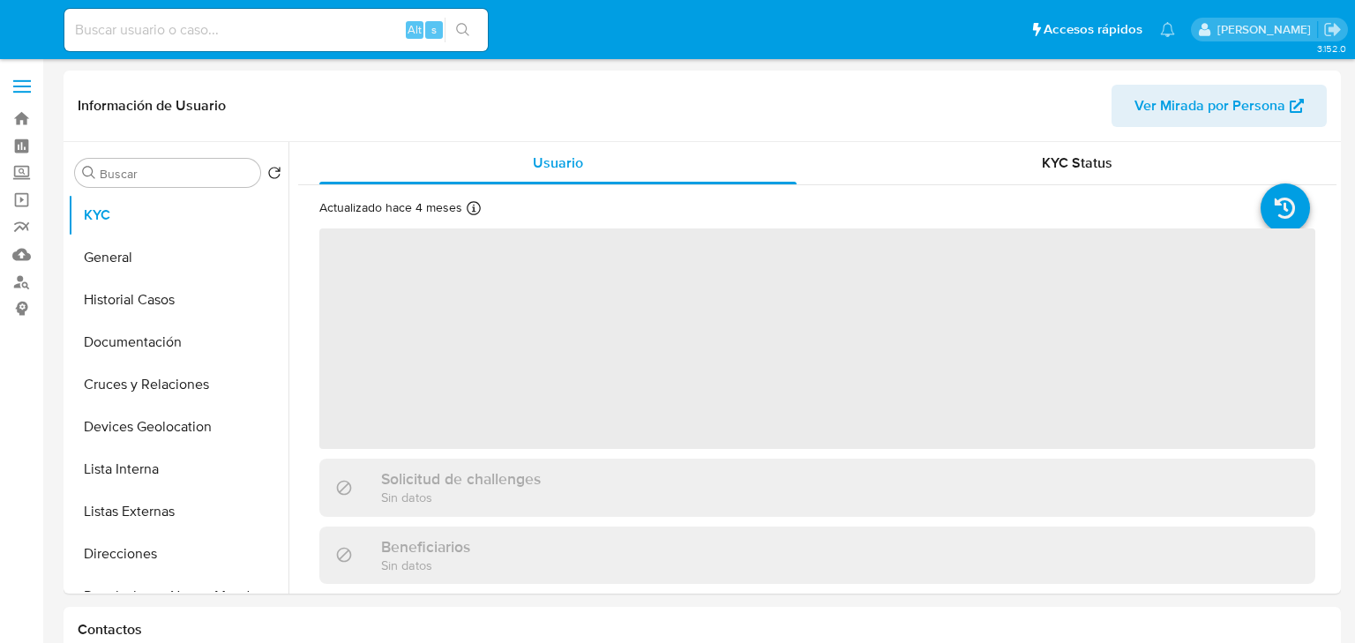
select select "10"
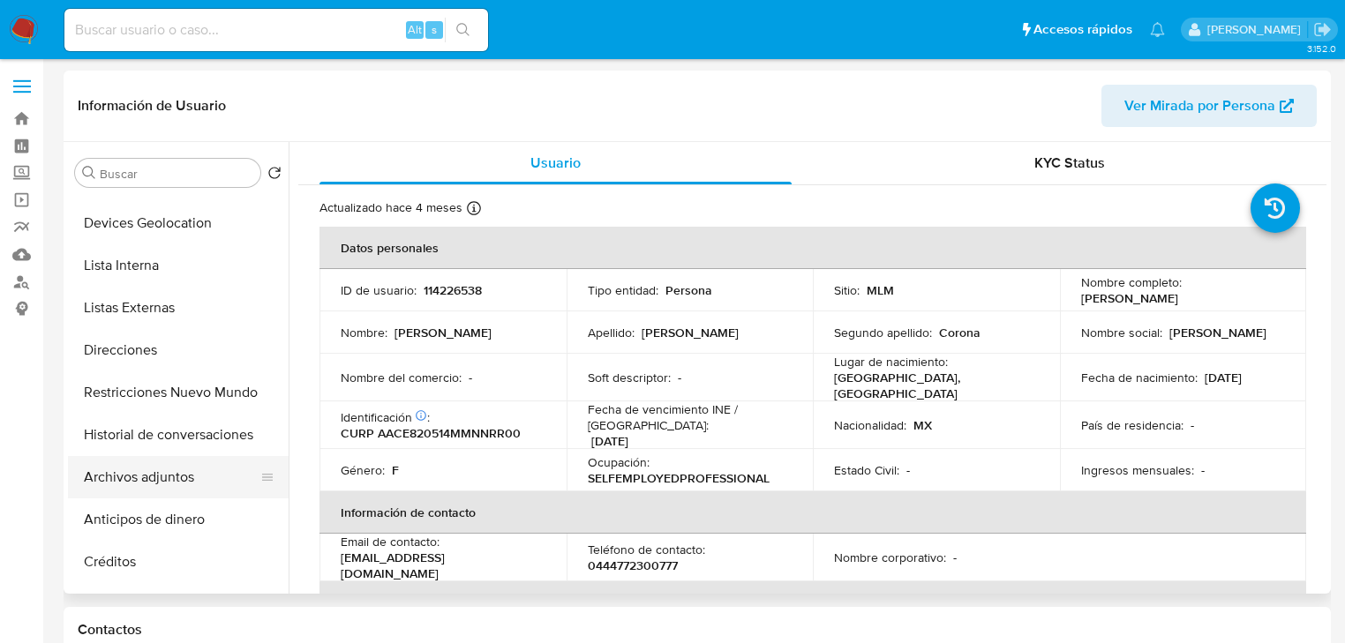
scroll to position [212, 0]
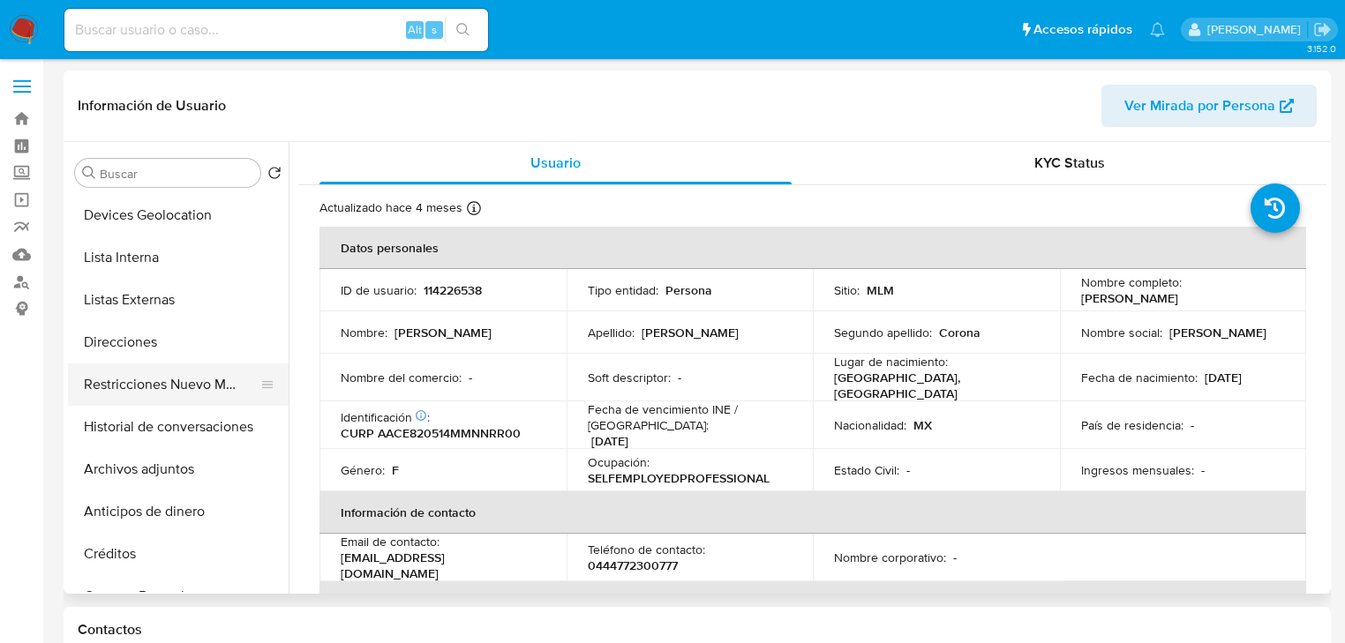
click at [200, 371] on button "Restricciones Nuevo Mundo" at bounding box center [171, 385] width 206 height 42
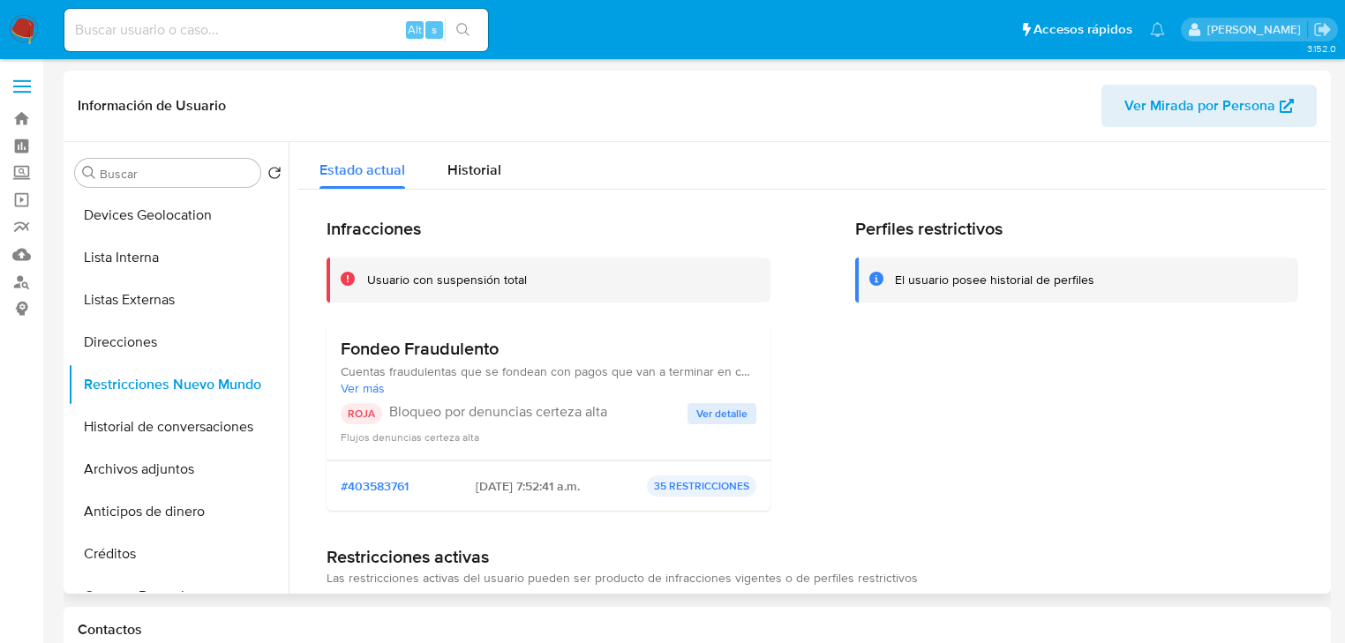
click at [703, 420] on span "Ver detalle" at bounding box center [721, 414] width 51 height 18
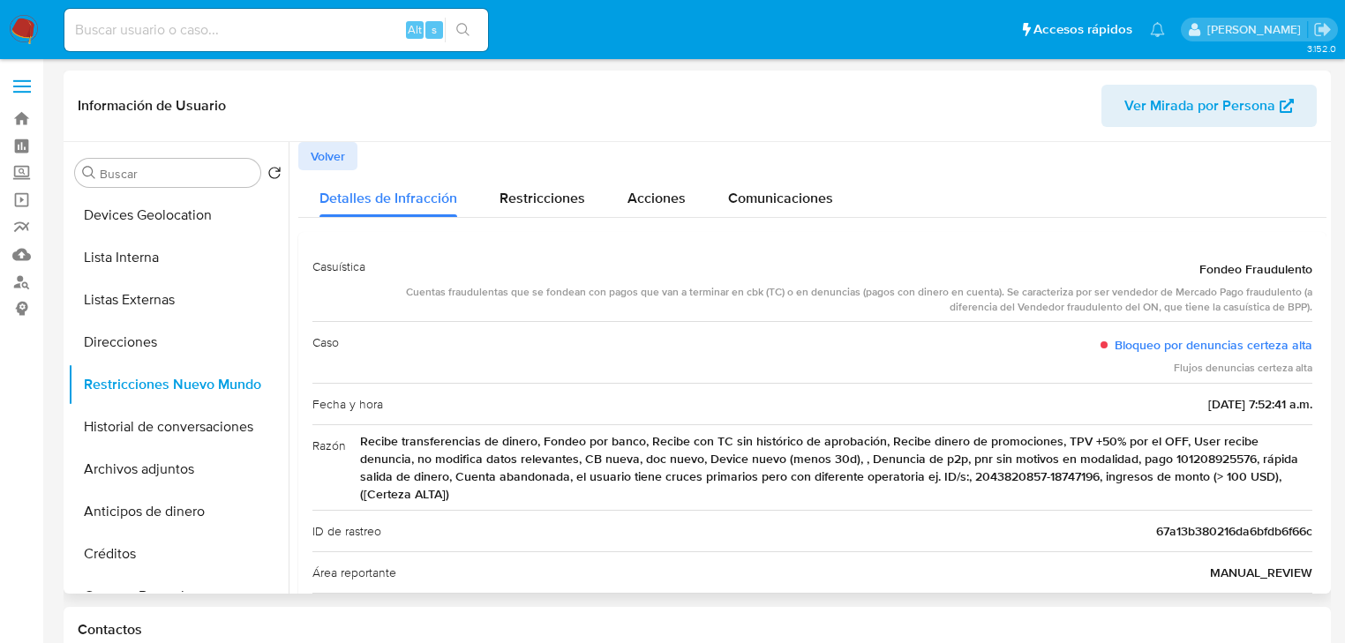
drag, startPoint x: 765, startPoint y: 441, endPoint x: 1294, endPoint y: 476, distance: 529.7
click at [1294, 476] on span "Recibe transferencias de dinero, Fondeo por banco, Recibe con TC sin histórico …" at bounding box center [836, 467] width 952 height 71
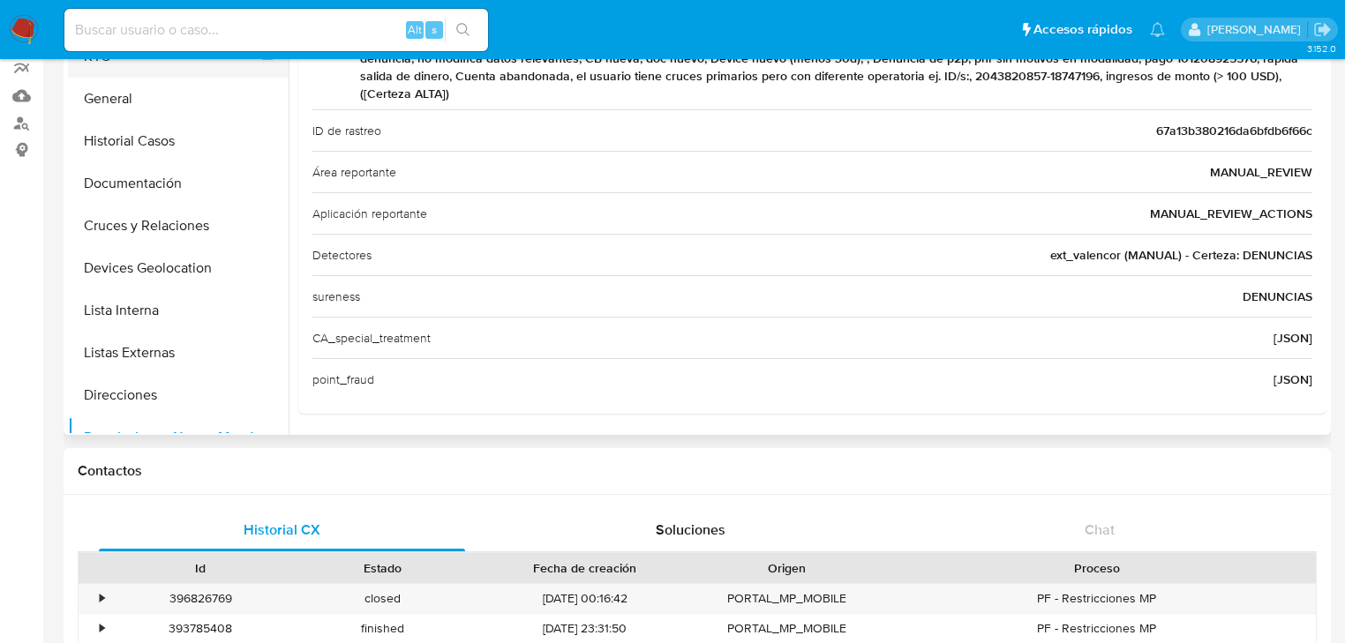
scroll to position [0, 0]
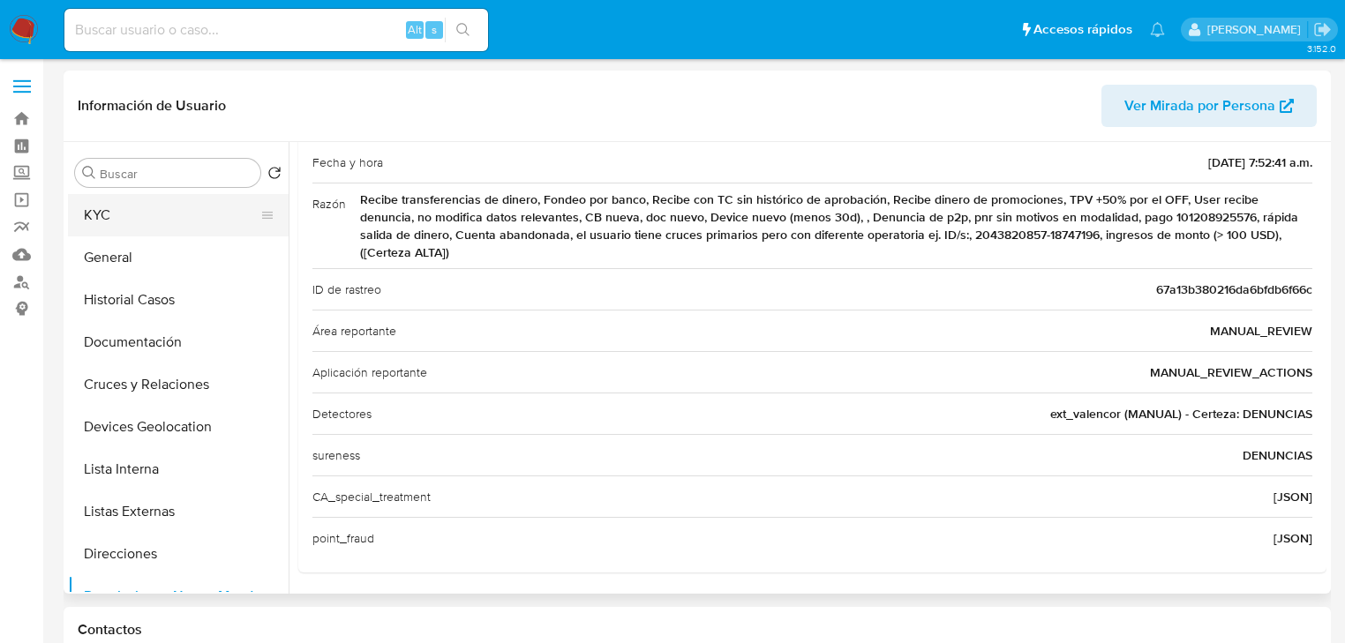
drag, startPoint x: 131, startPoint y: 214, endPoint x: 152, endPoint y: 221, distance: 22.3
click at [132, 214] on button "KYC" at bounding box center [171, 215] width 206 height 42
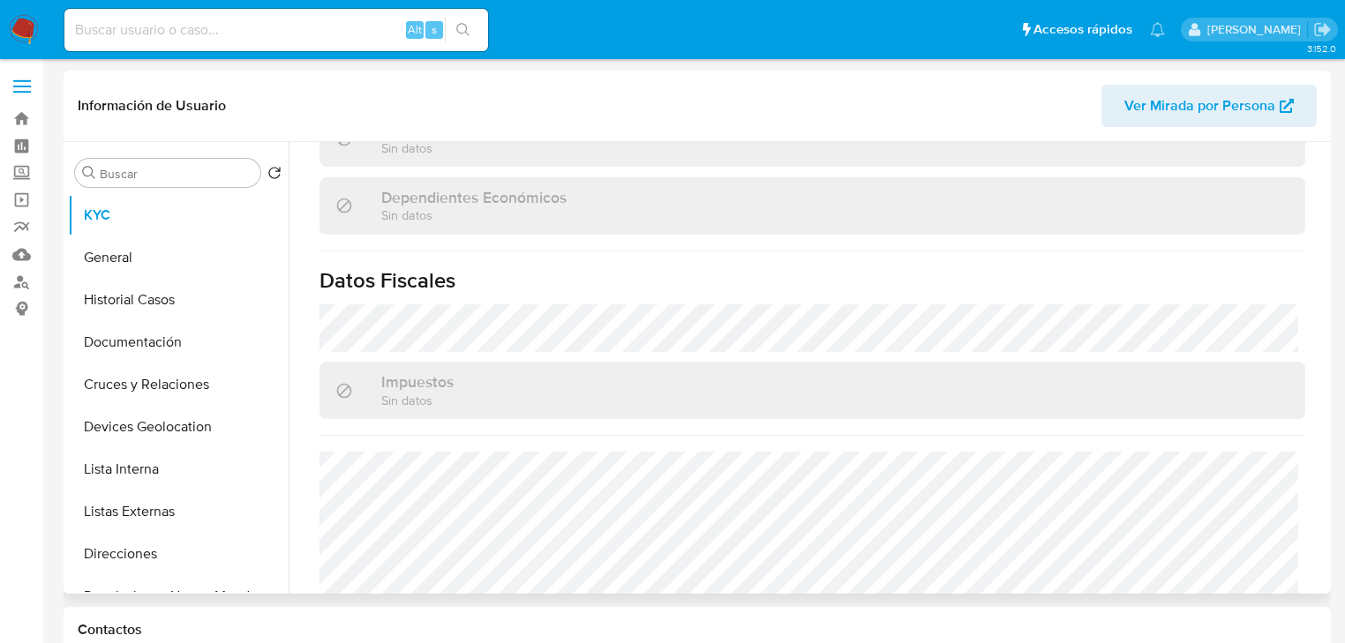
scroll to position [1114, 0]
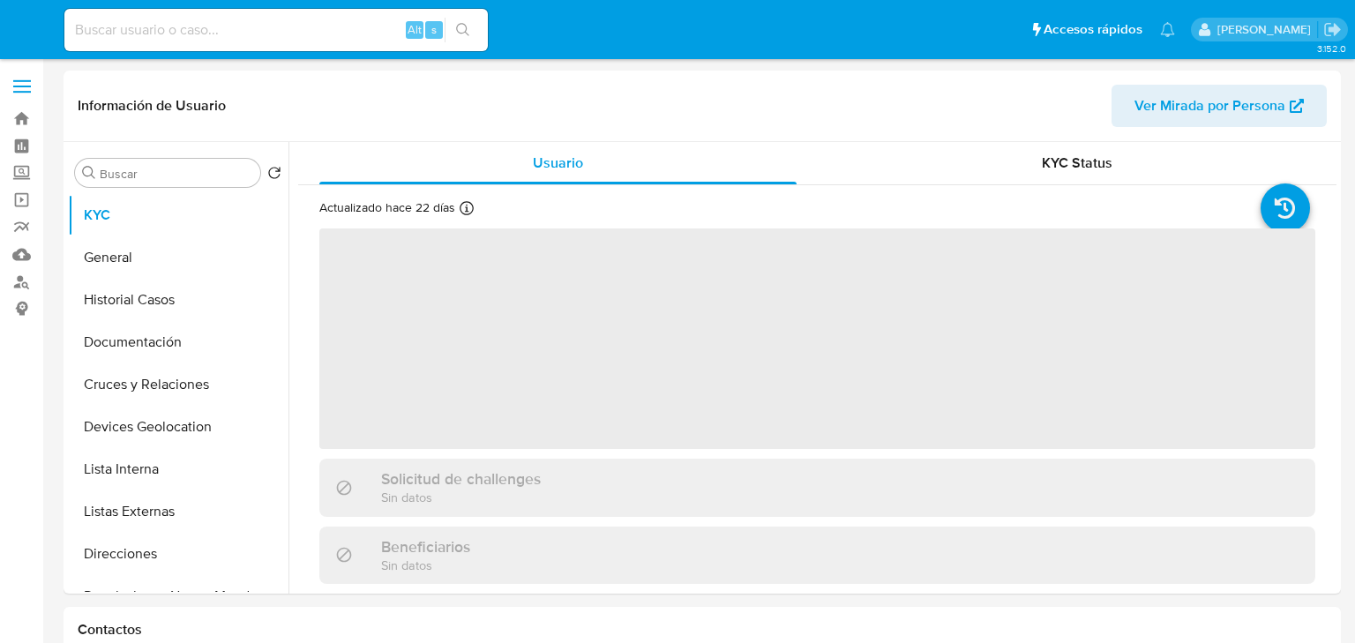
select select "10"
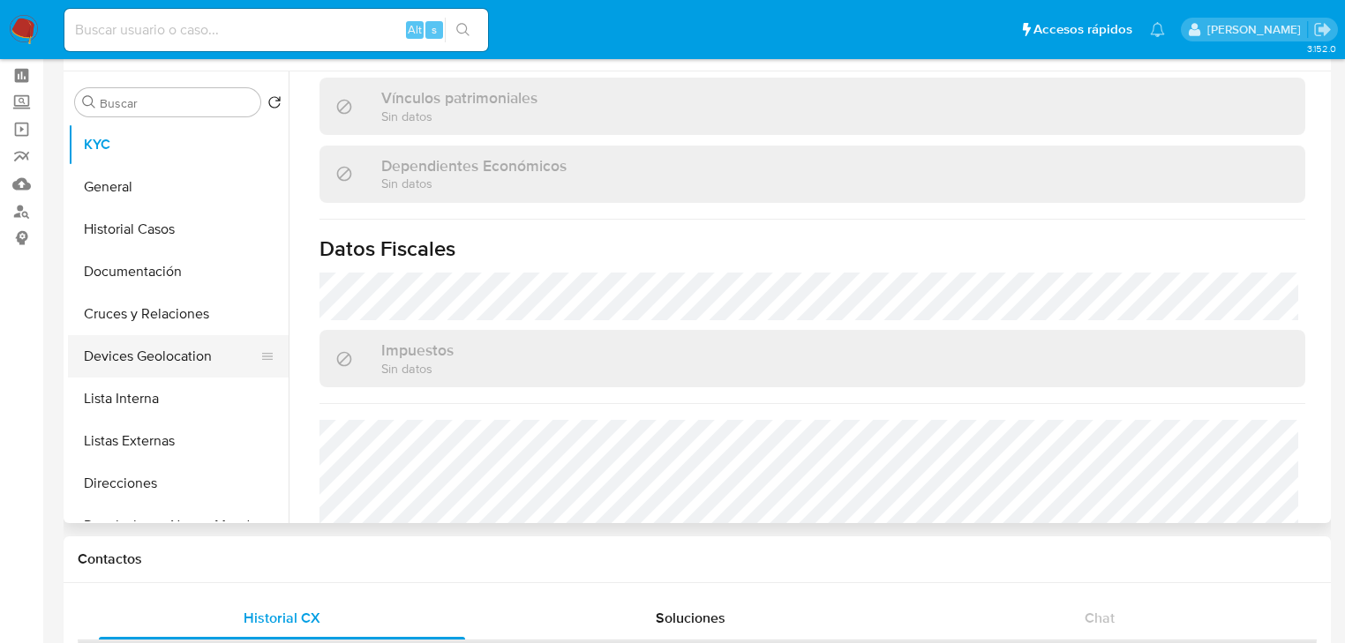
scroll to position [903, 0]
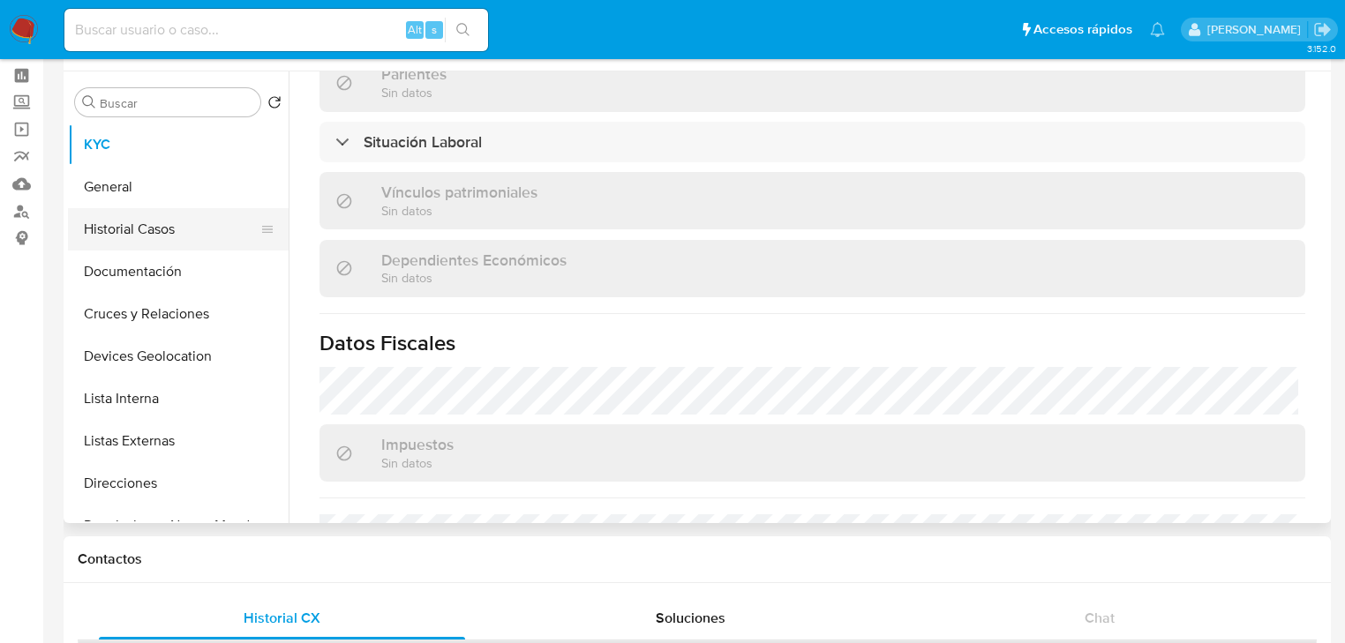
click at [149, 223] on button "Historial Casos" at bounding box center [171, 229] width 206 height 42
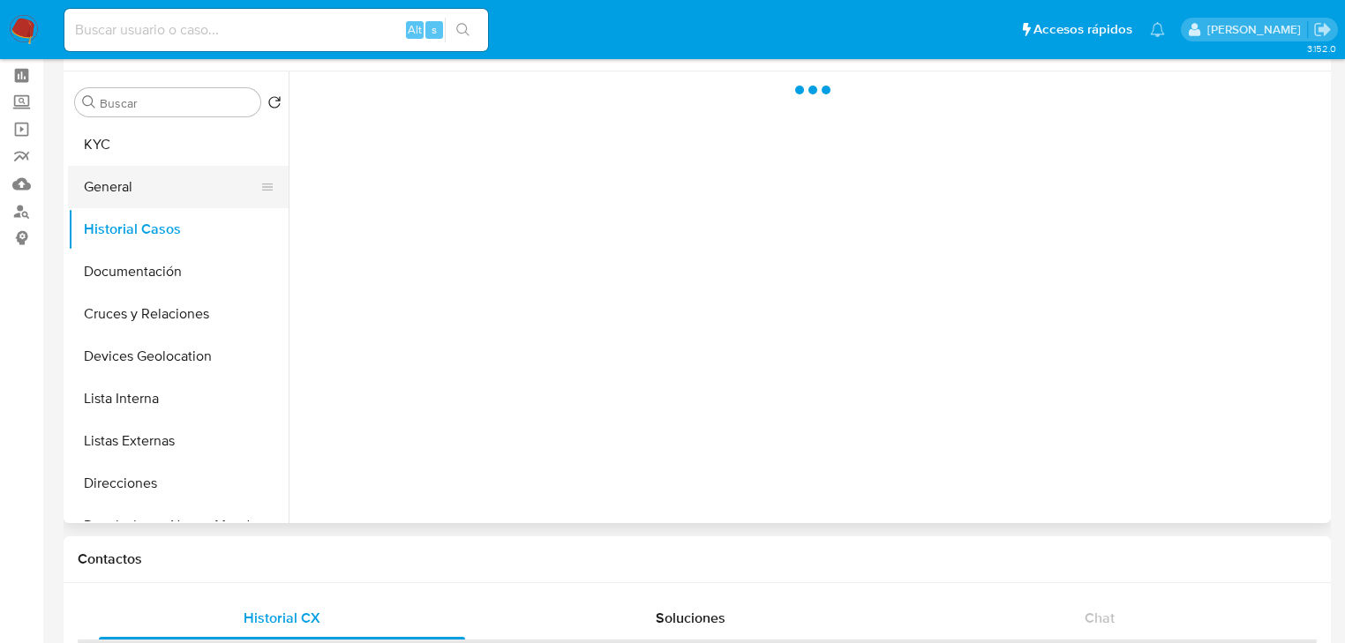
scroll to position [0, 0]
drag, startPoint x: 136, startPoint y: 176, endPoint x: 183, endPoint y: 182, distance: 47.1
click at [137, 176] on button "General" at bounding box center [171, 187] width 206 height 42
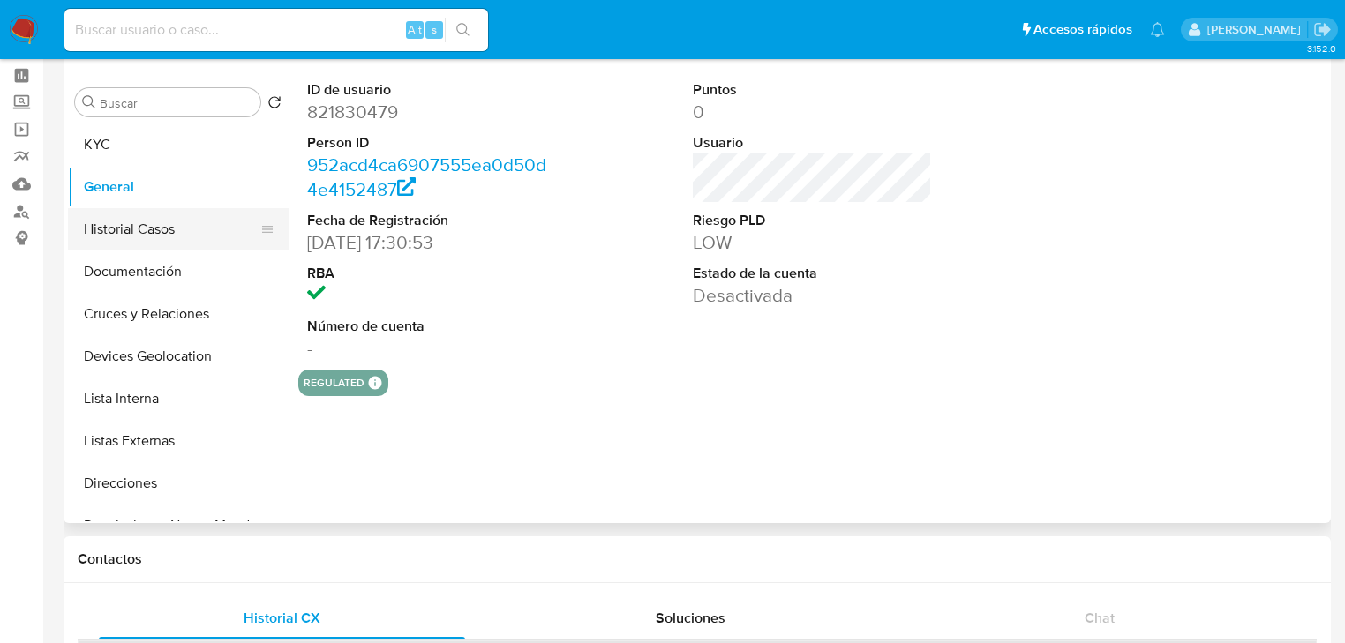
click at [175, 238] on button "Historial Casos" at bounding box center [171, 229] width 206 height 42
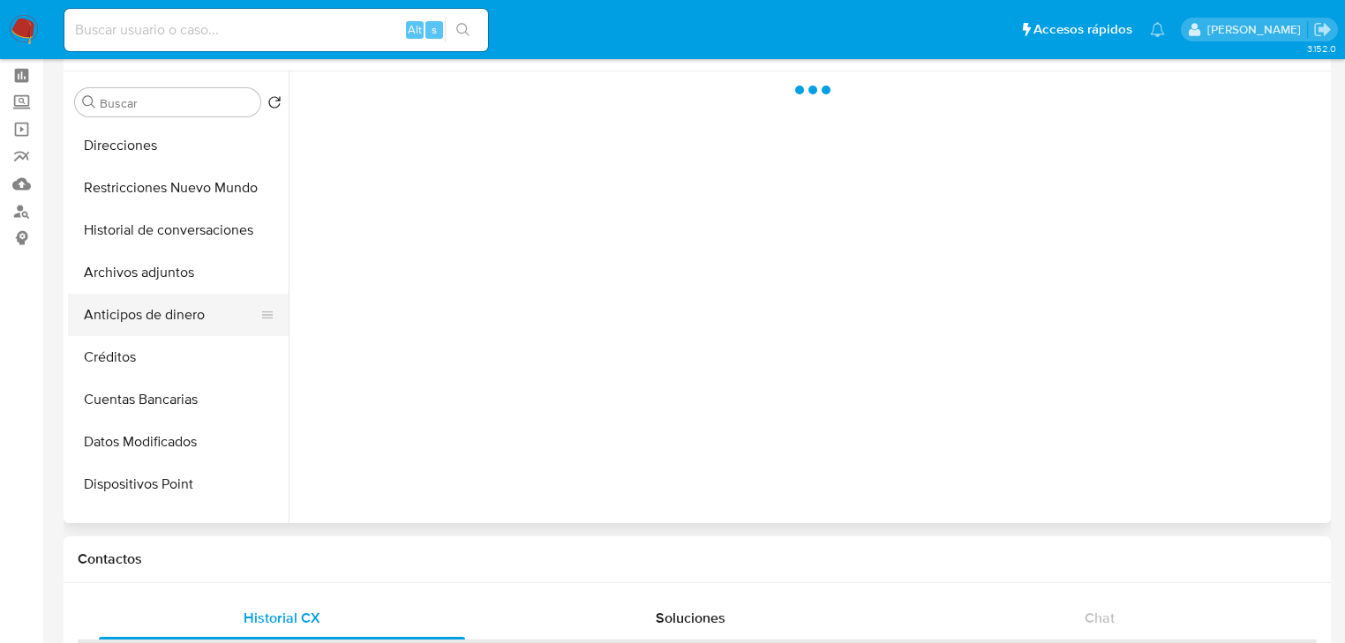
scroll to position [353, 0]
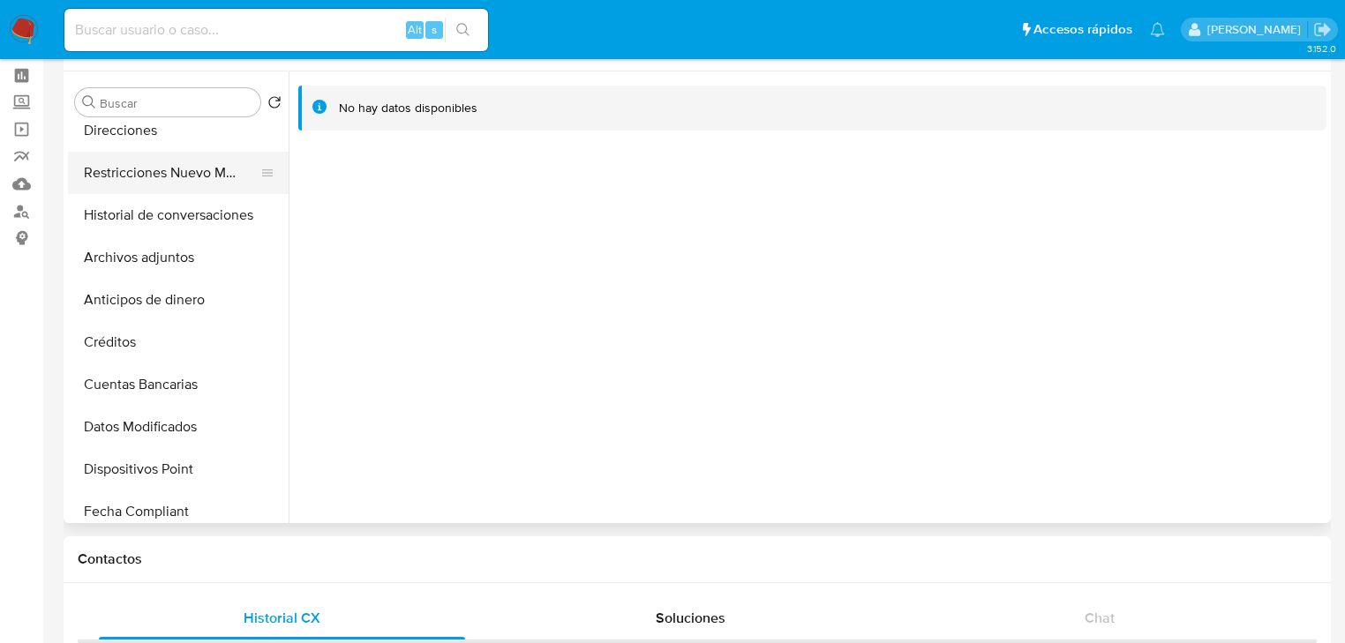
click at [219, 178] on button "Restricciones Nuevo Mundo" at bounding box center [171, 173] width 206 height 42
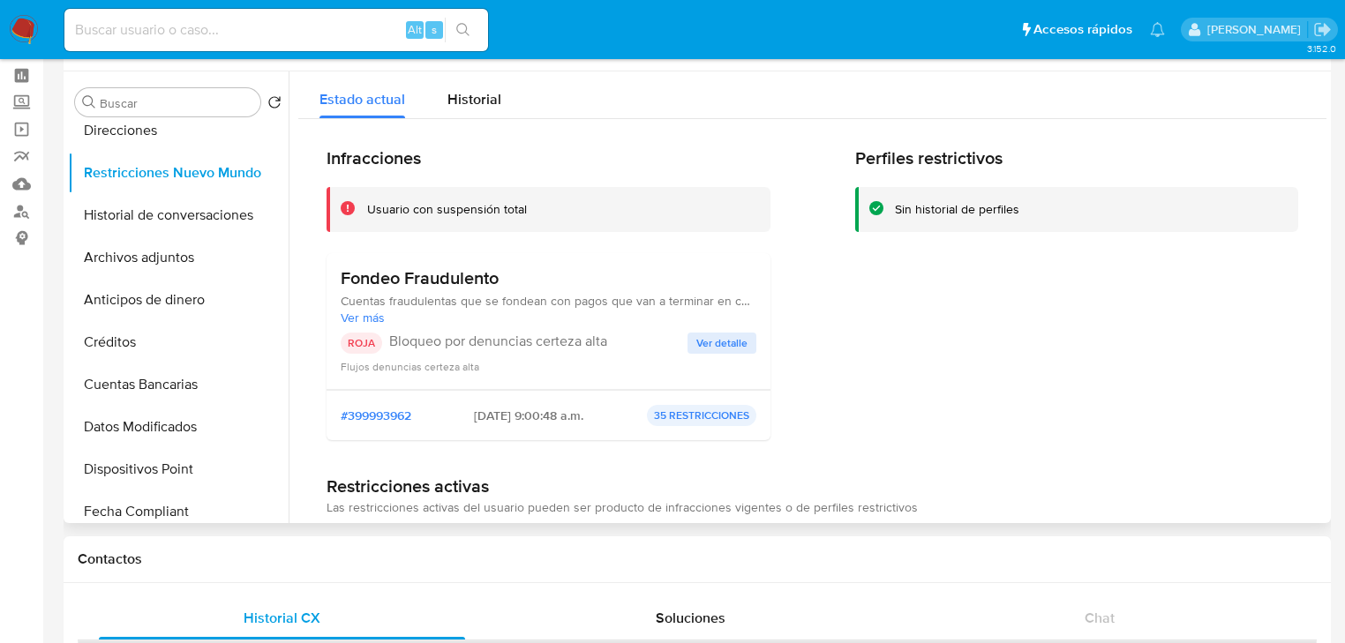
click at [701, 334] on span "Ver detalle" at bounding box center [721, 343] width 51 height 18
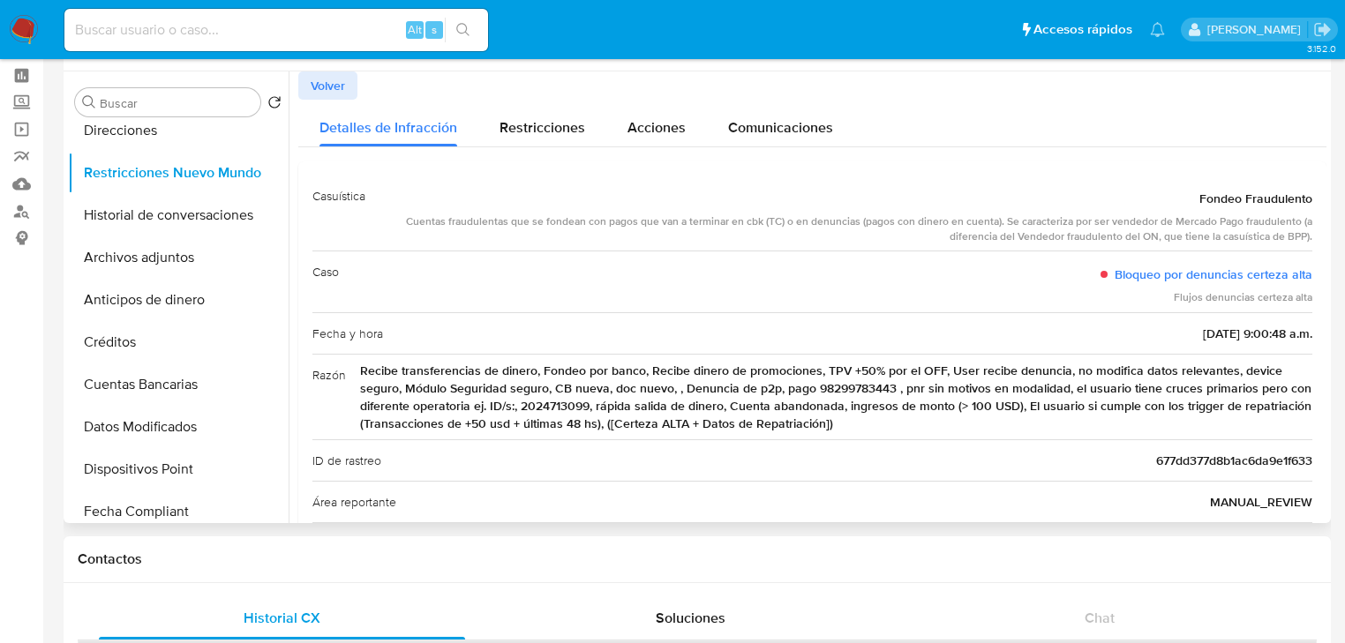
drag, startPoint x: 820, startPoint y: 374, endPoint x: 911, endPoint y: 369, distance: 91.0
click at [952, 435] on div "Razón Recibe transferencias de dinero, Fondeo por banco, Recibe dinero de promo…" at bounding box center [812, 397] width 1000 height 86
